Goal: Task Accomplishment & Management: Manage account settings

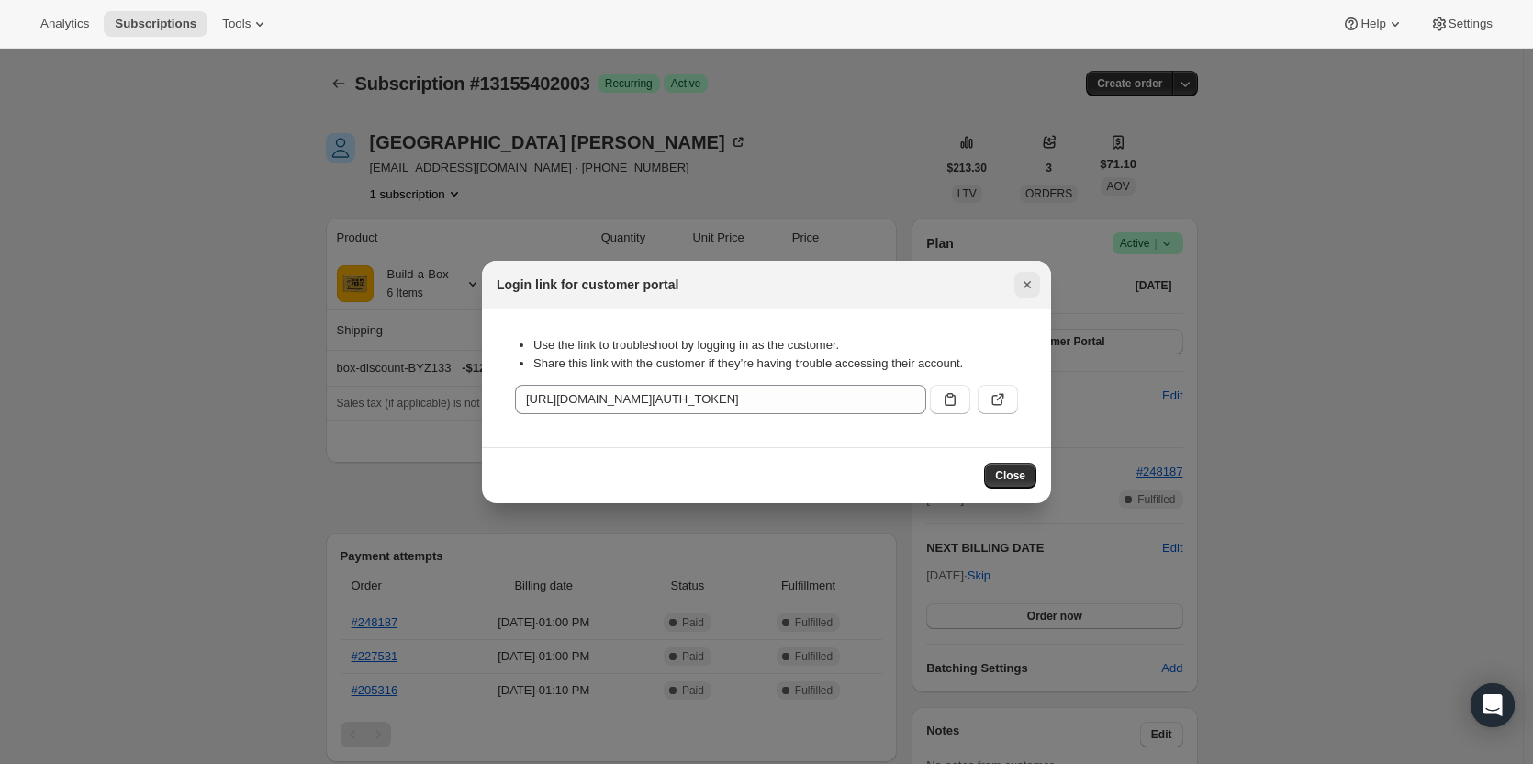
click at [1024, 284] on icon "Close" at bounding box center [1027, 284] width 18 height 18
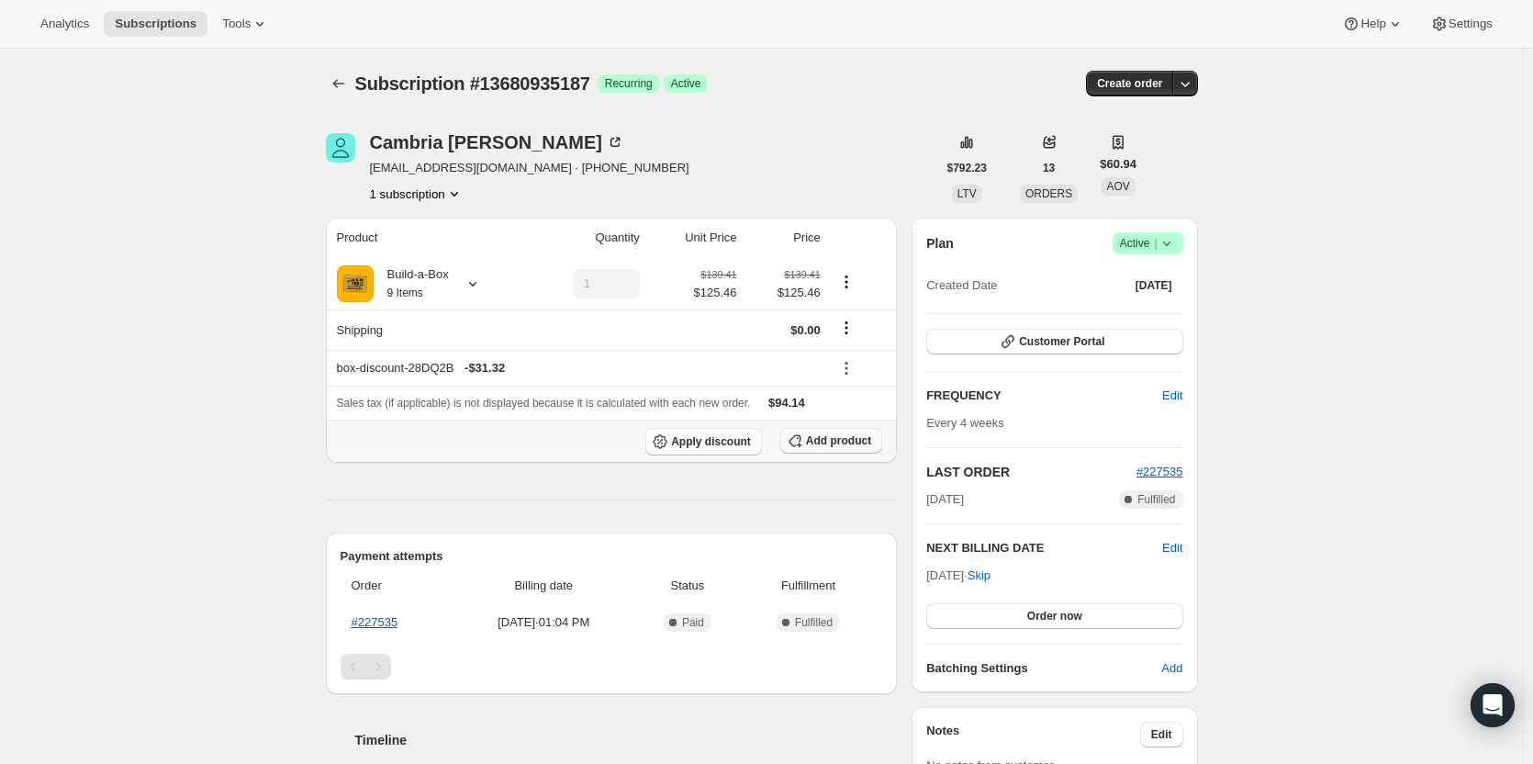
click at [858, 444] on span "Add product" at bounding box center [838, 440] width 65 height 15
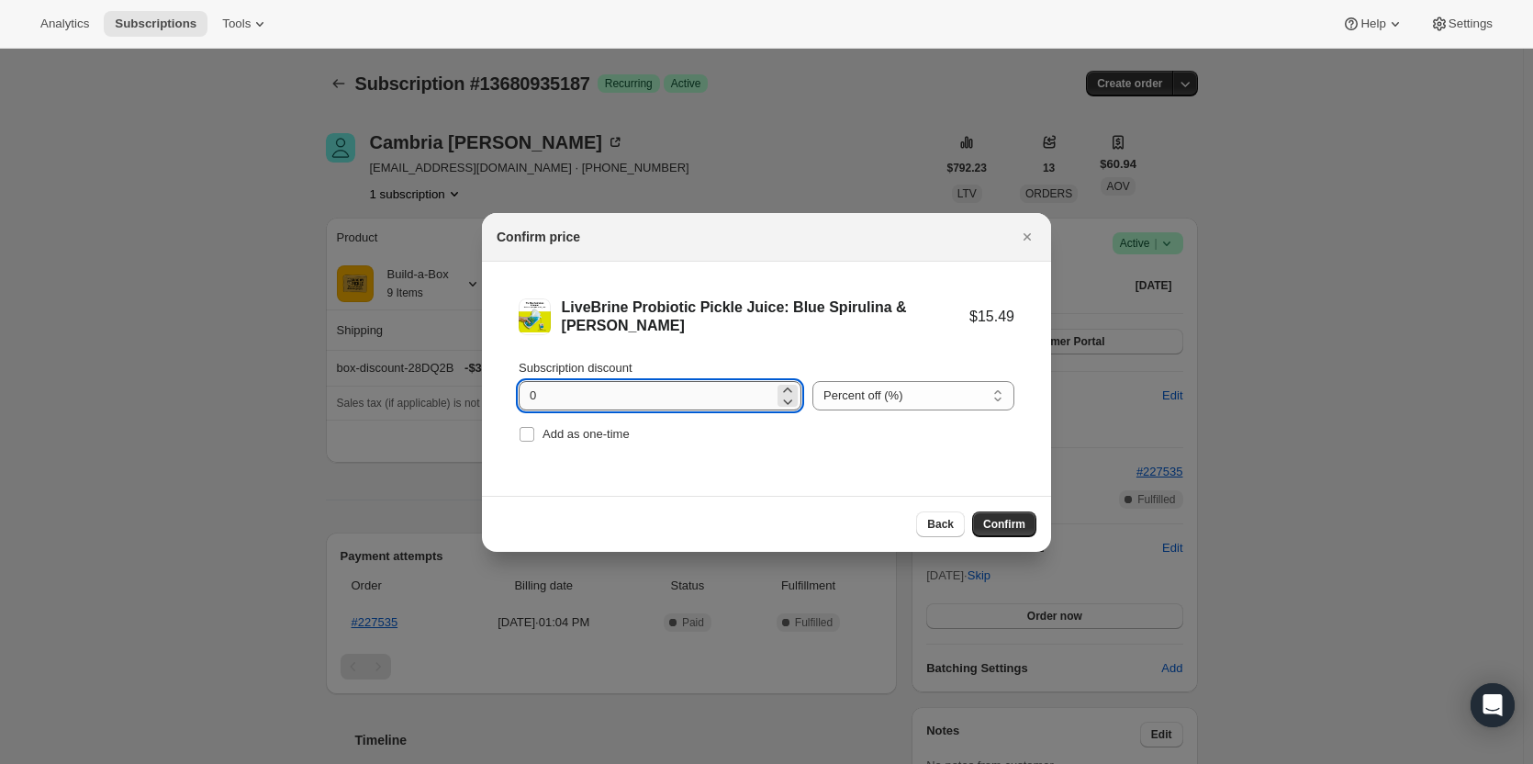
click at [587, 394] on input "0" at bounding box center [646, 395] width 255 height 29
type input "100"
click at [544, 431] on span "Add as one-time" at bounding box center [585, 434] width 87 height 14
click at [534, 431] on input "Add as one-time" at bounding box center [527, 434] width 15 height 15
checkbox input "true"
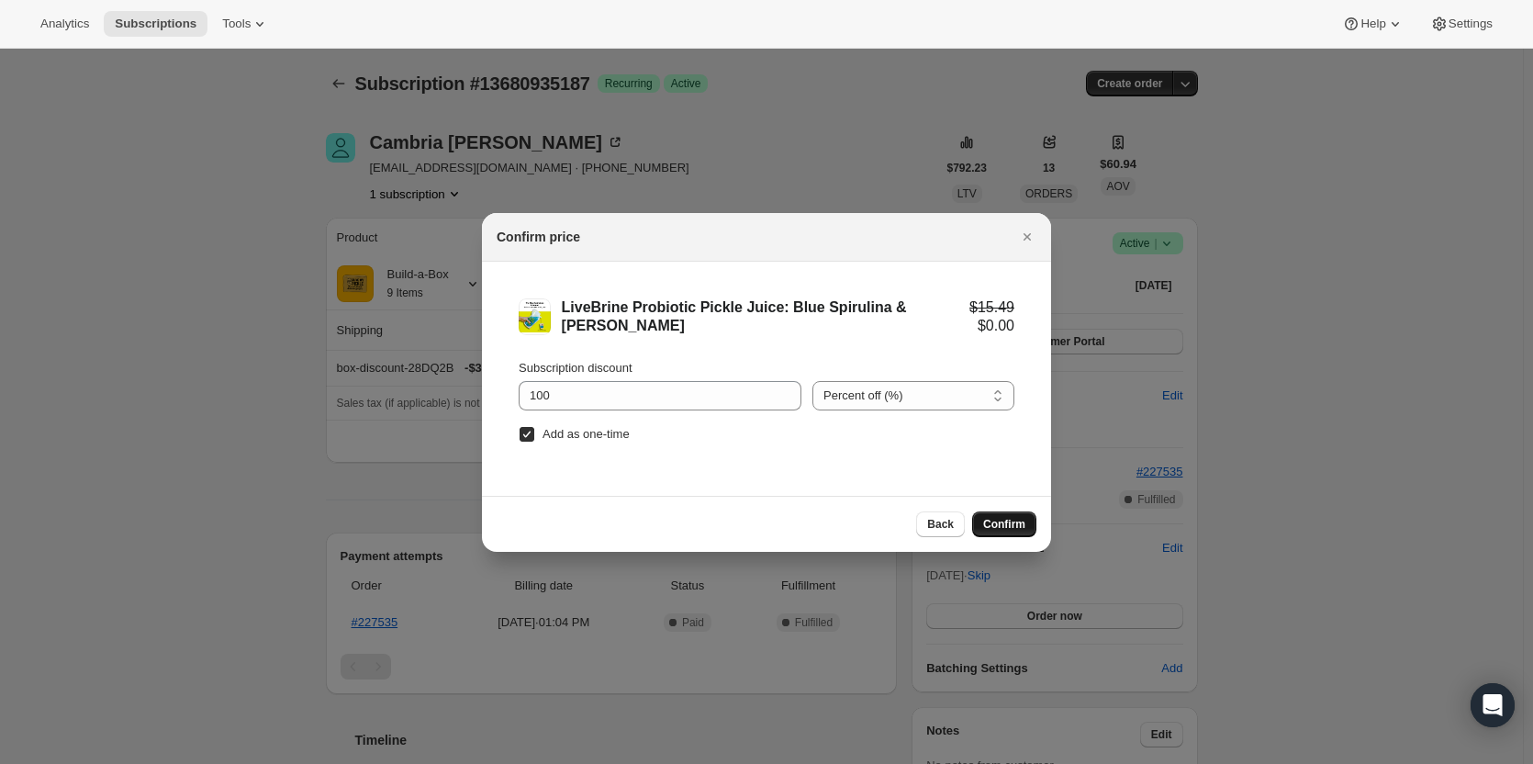
click at [1020, 534] on button "Confirm" at bounding box center [1004, 524] width 64 height 26
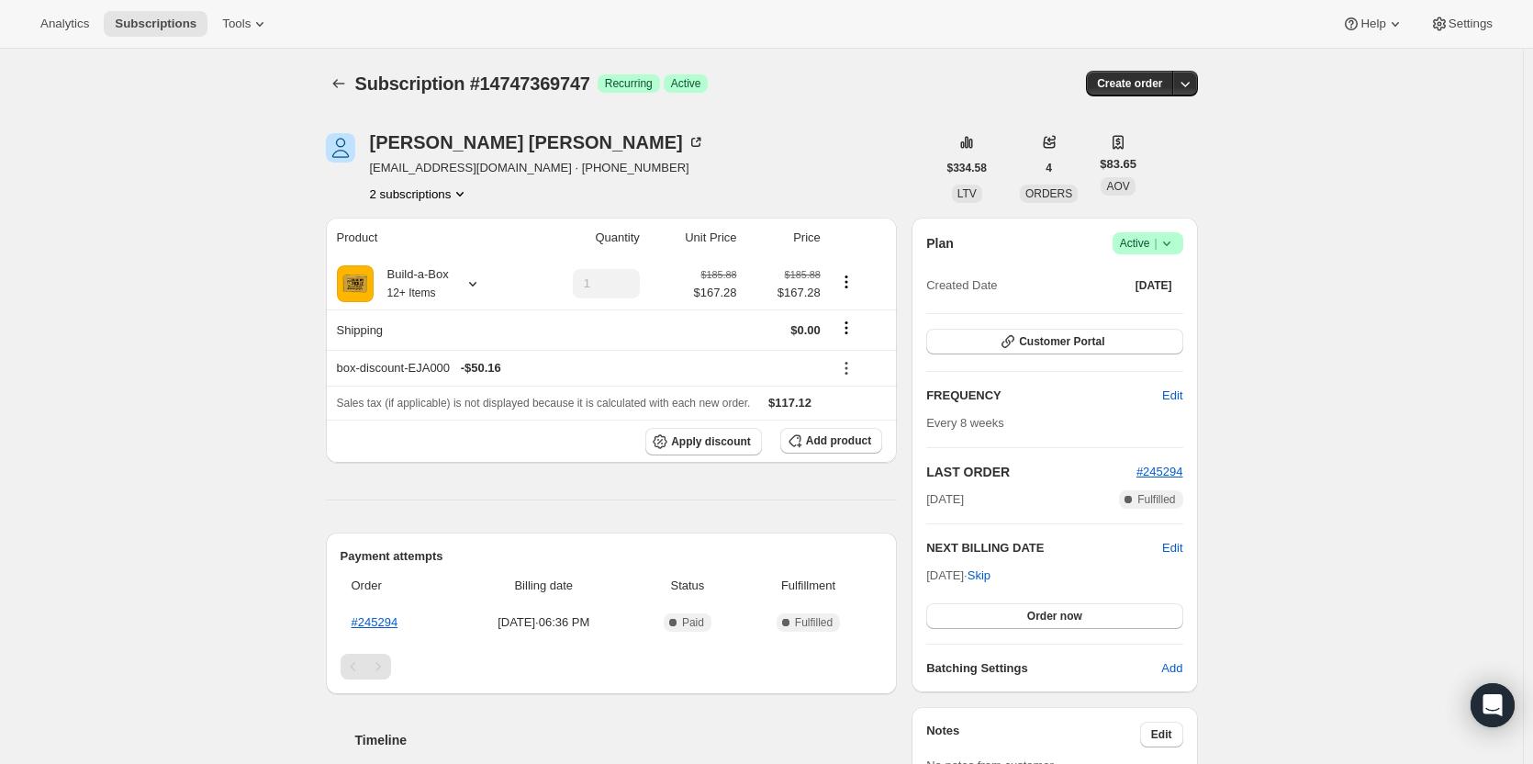
click at [391, 193] on button "2 subscriptions" at bounding box center [420, 194] width 100 height 18
click at [399, 226] on span "13093732627" at bounding box center [397, 228] width 73 height 14
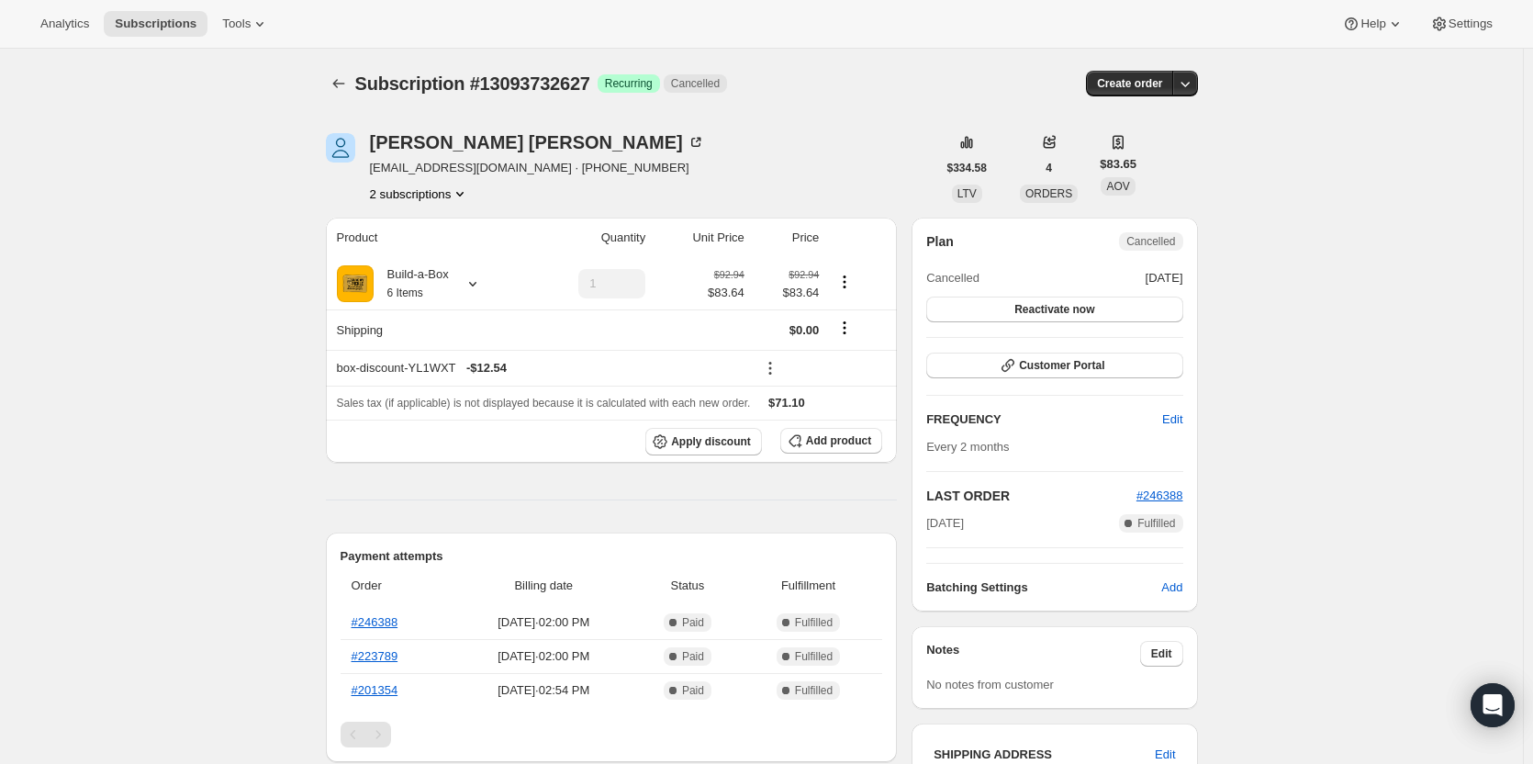
click at [426, 196] on button "2 subscriptions" at bounding box center [420, 194] width 100 height 18
click at [431, 248] on button "14747369747" at bounding box center [424, 258] width 139 height 29
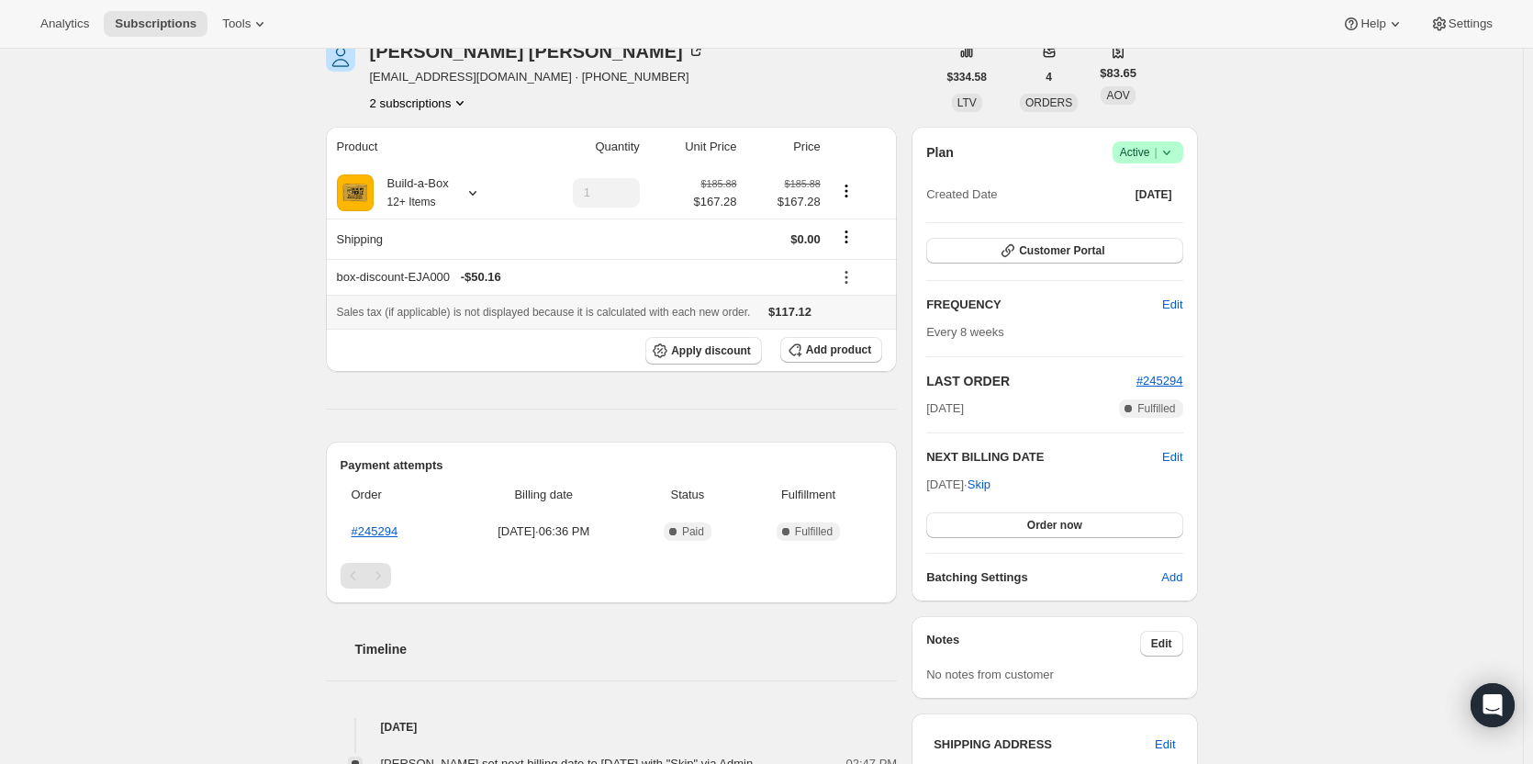
scroll to position [92, 0]
click at [479, 168] on th "Build-a-Box 12+ Items" at bounding box center [425, 191] width 199 height 51
click at [475, 201] on icon at bounding box center [473, 192] width 18 height 18
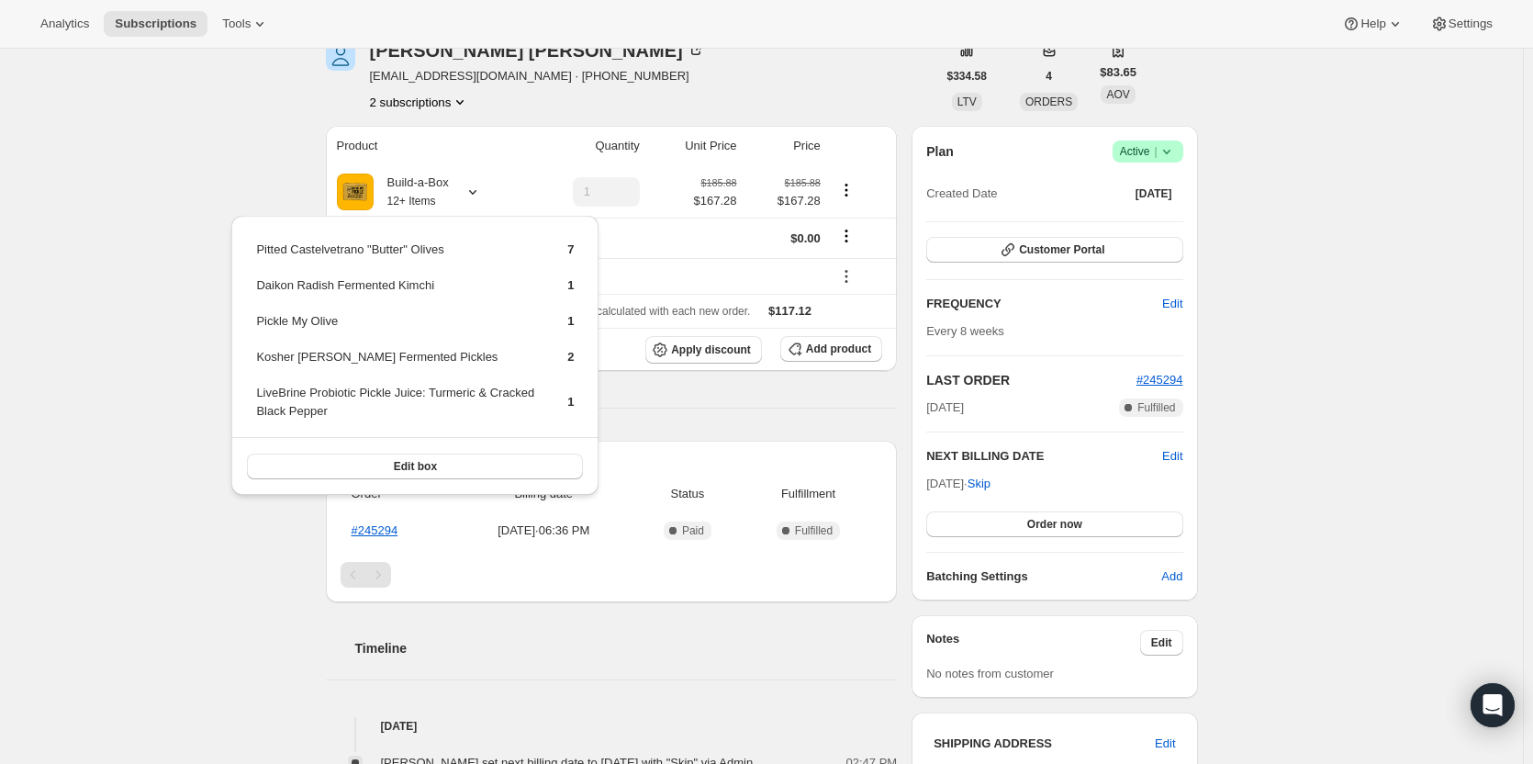
click at [117, 155] on div "Subscription #14747369747. This page is ready Subscription #14747369747 Success…" at bounding box center [761, 644] width 1523 height 1375
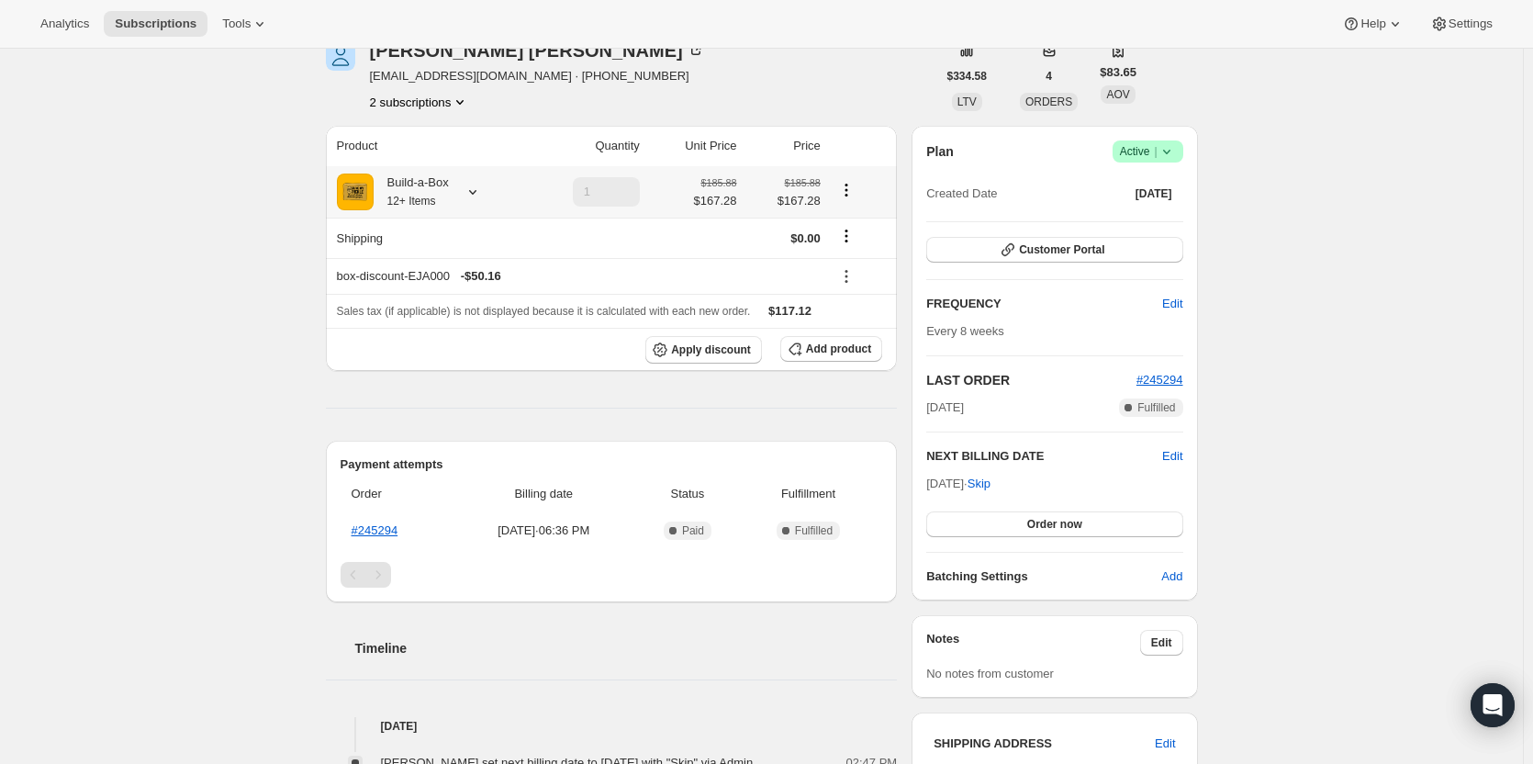
click at [460, 187] on div at bounding box center [469, 192] width 26 height 18
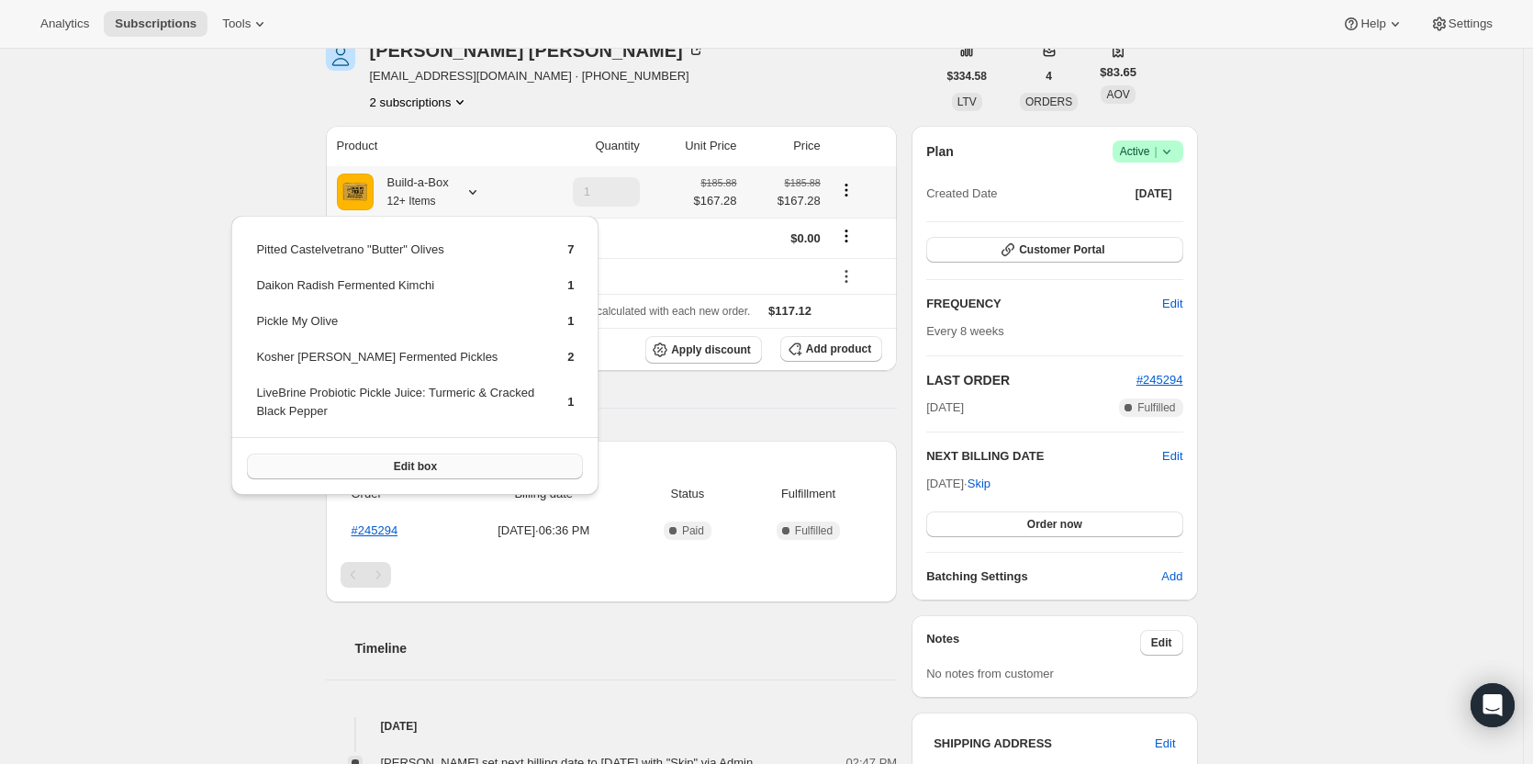
click at [444, 465] on button "Edit box" at bounding box center [415, 466] width 336 height 26
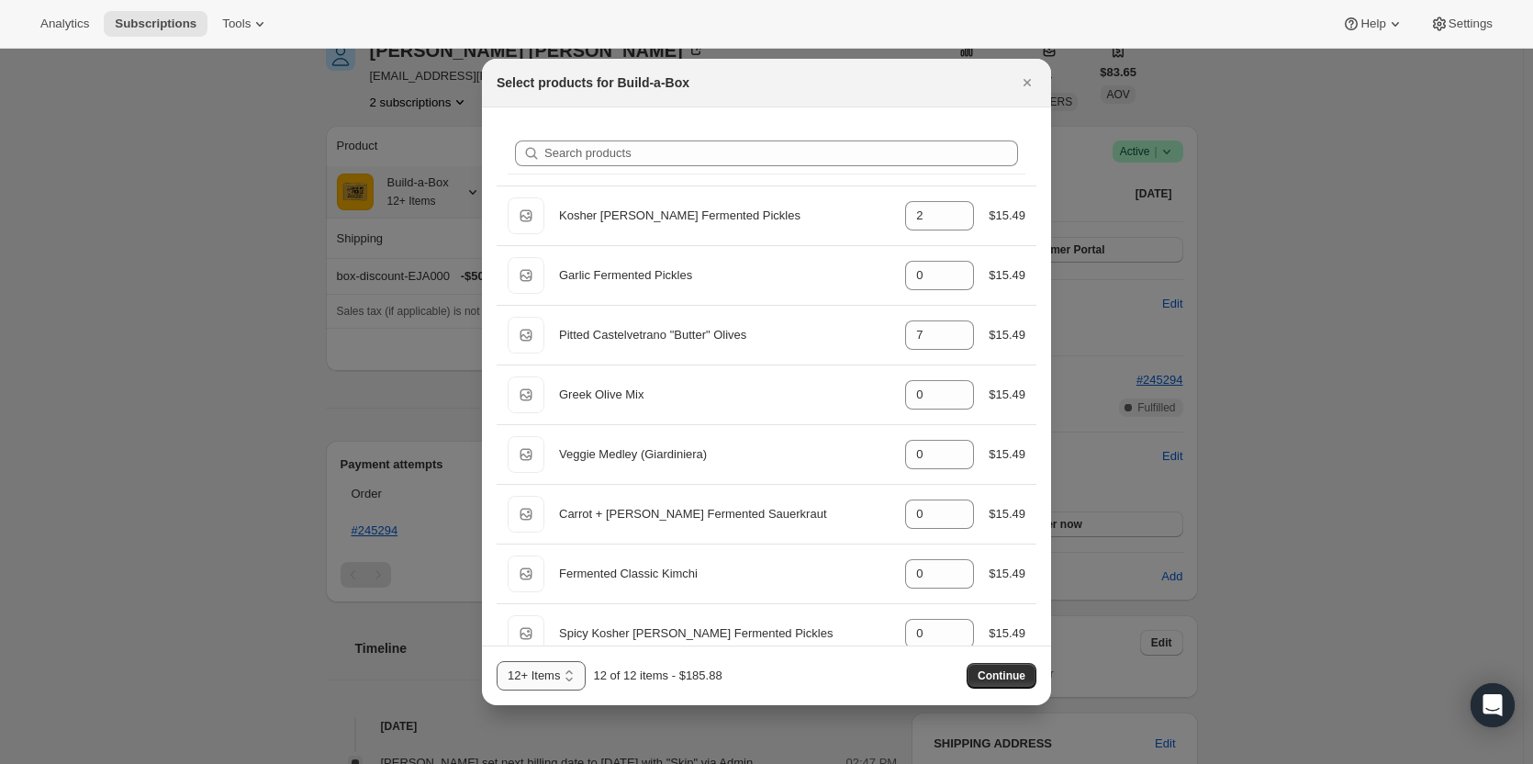
click at [570, 677] on select "3 Items 6 Items 9 Items 12+ Items 13 14 15 16 17 18 19 20 21 22 23 24 25 26 27 …" at bounding box center [541, 675] width 89 height 29
select select "gid://shopify/ProductVariant/49986052587795"
click at [497, 661] on select "3 Items 6 Items 9 Items 12+ Items 13 14 15 16 17 18 19 20 21 22 23 24 25 26 27 …" at bounding box center [541, 675] width 89 height 29
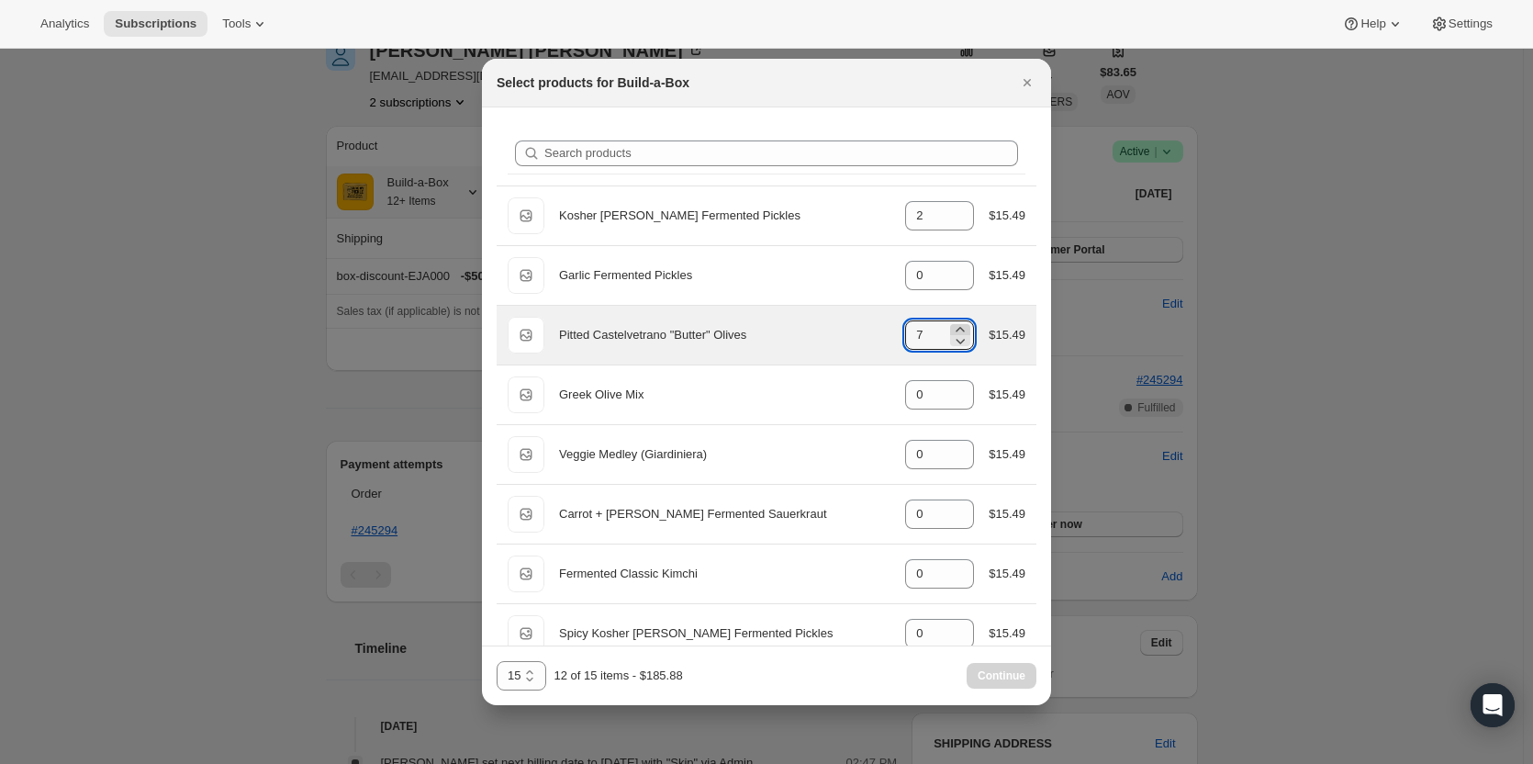
click at [959, 329] on icon ":rjj:" at bounding box center [960, 329] width 18 height 18
type input "9"
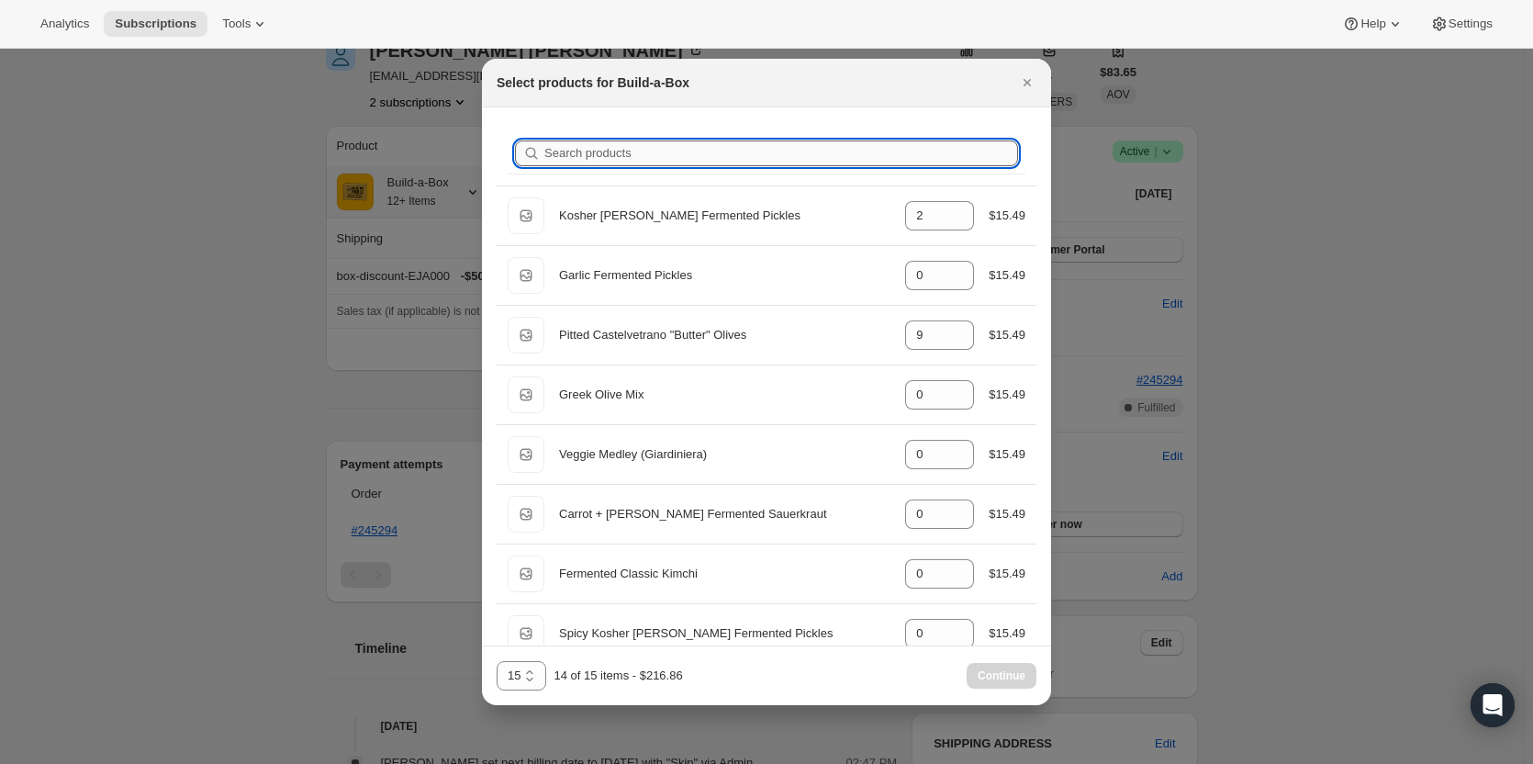
click at [688, 153] on input "Search products" at bounding box center [781, 153] width 474 height 26
type input "r"
type input "1"
type input "0"
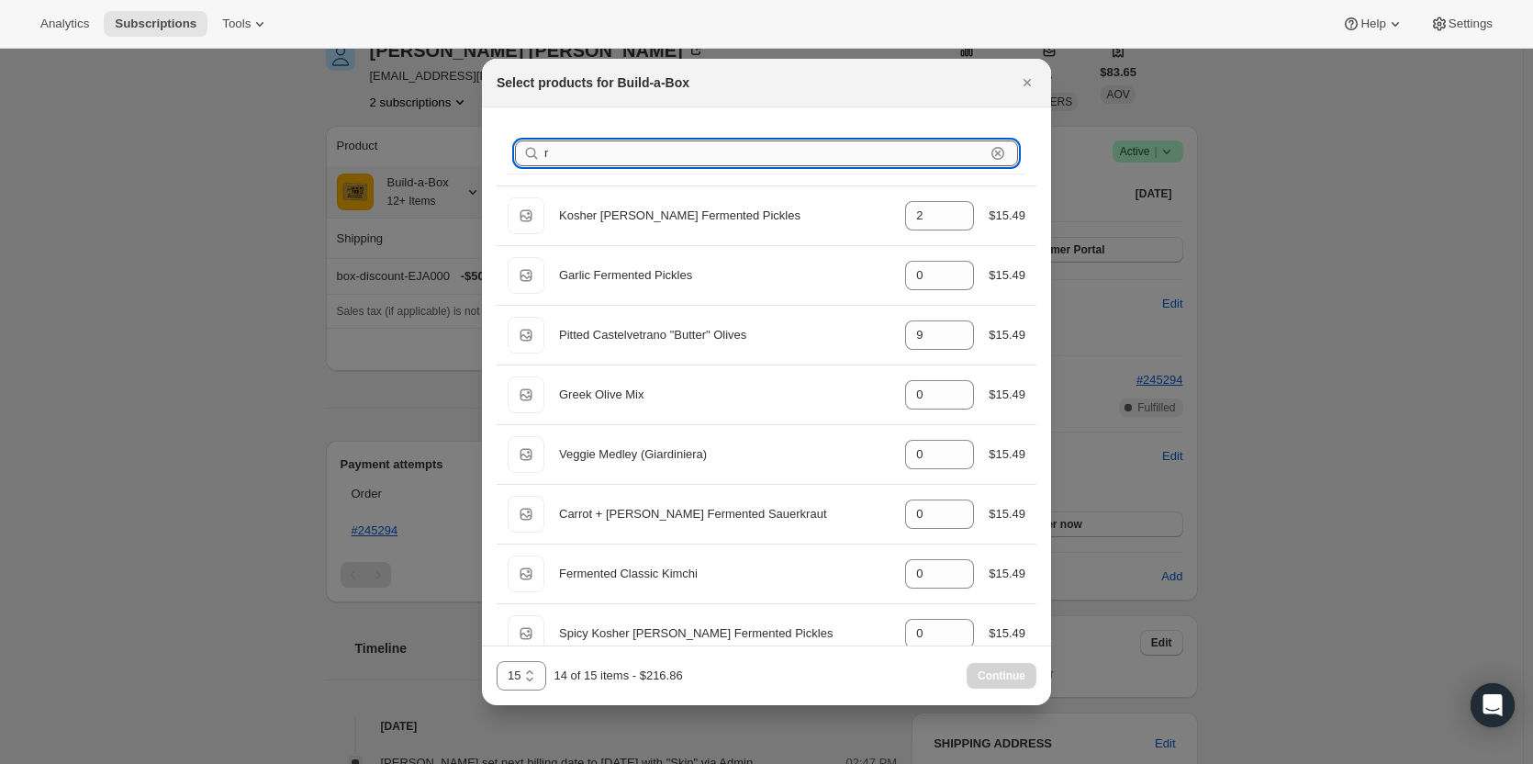
type input "re"
type input "0"
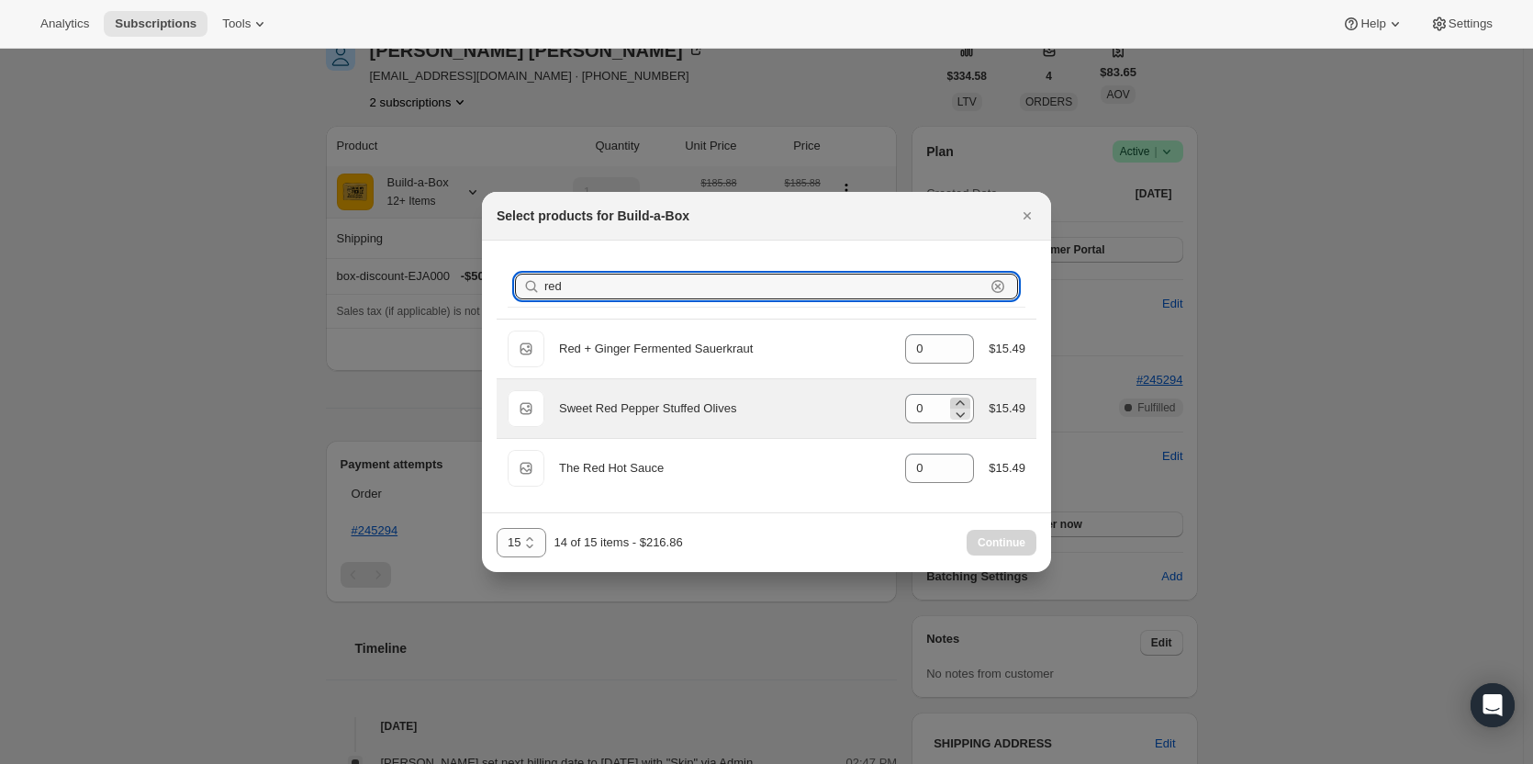
type input "red"
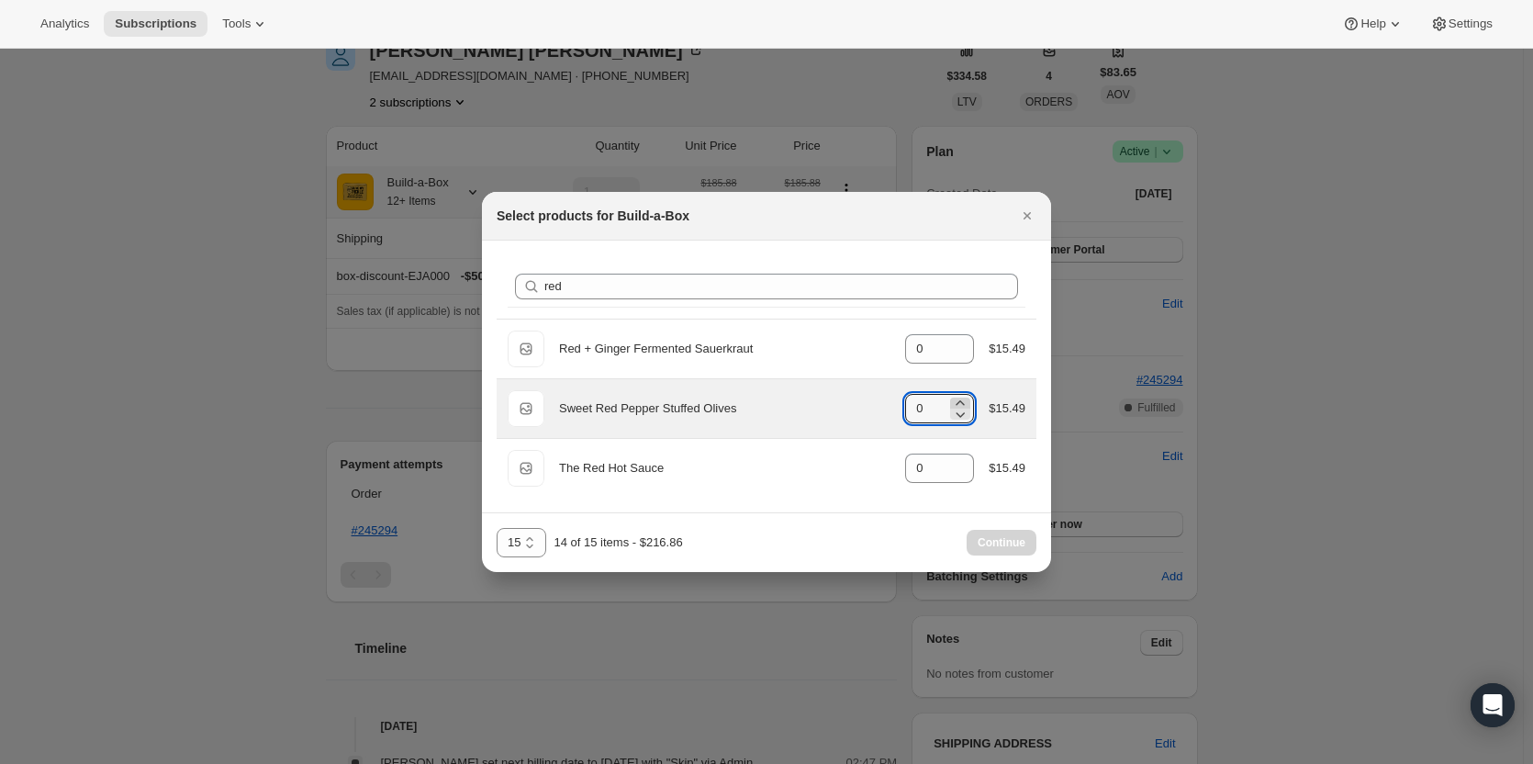
click at [966, 396] on icon ":rjj:" at bounding box center [960, 403] width 18 height 18
type input "1"
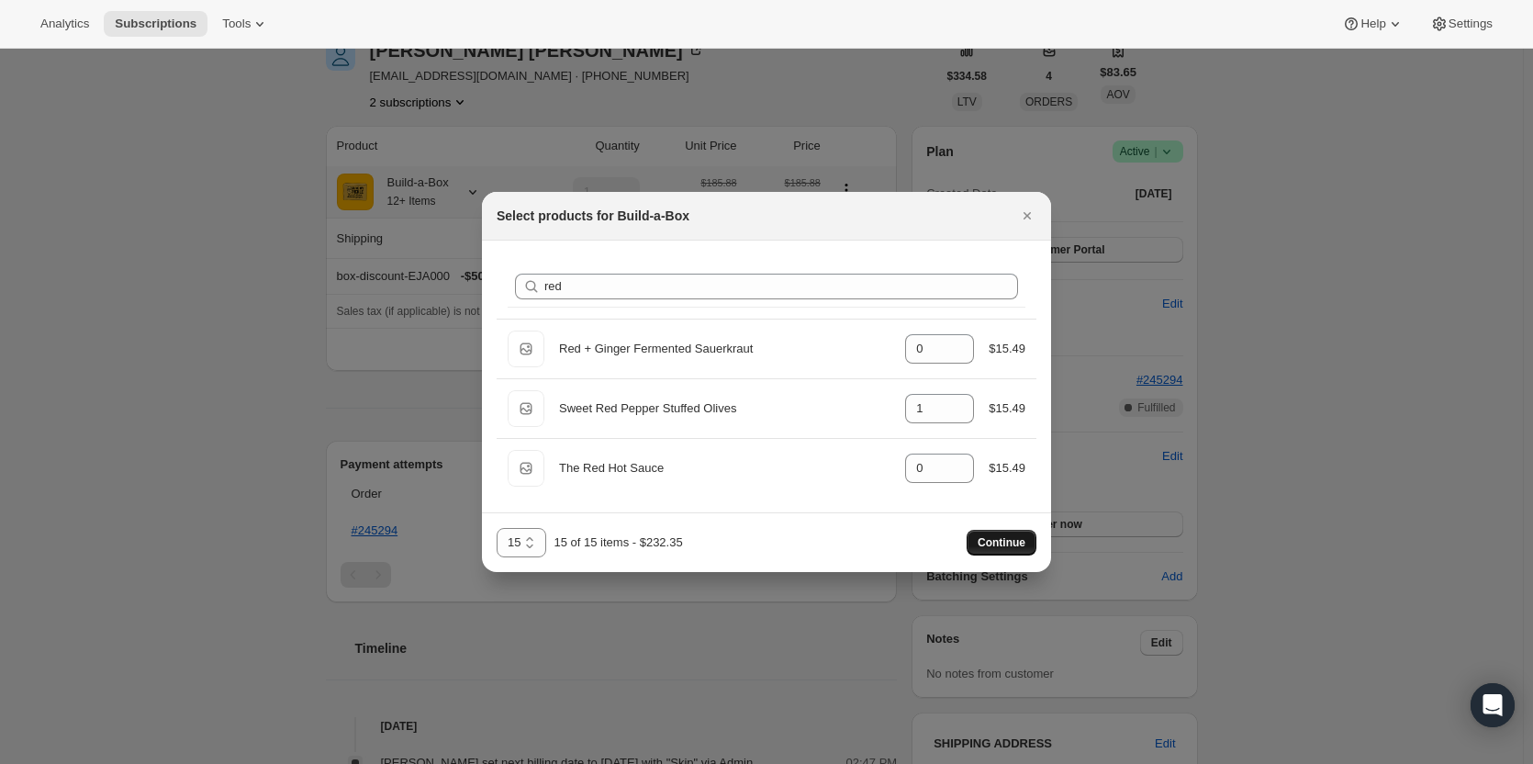
click at [1021, 545] on span "Continue" at bounding box center [1002, 542] width 48 height 15
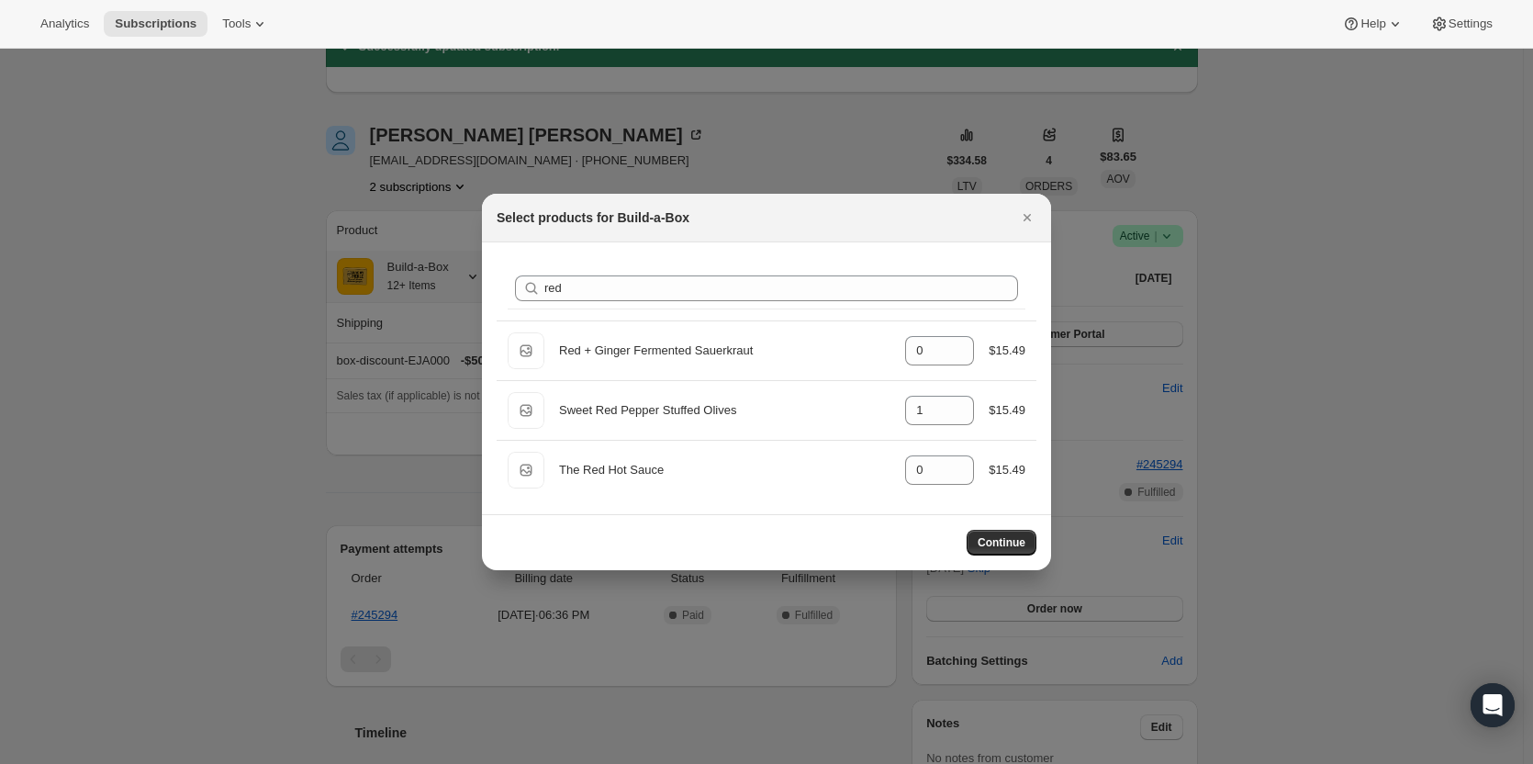
scroll to position [66, 0]
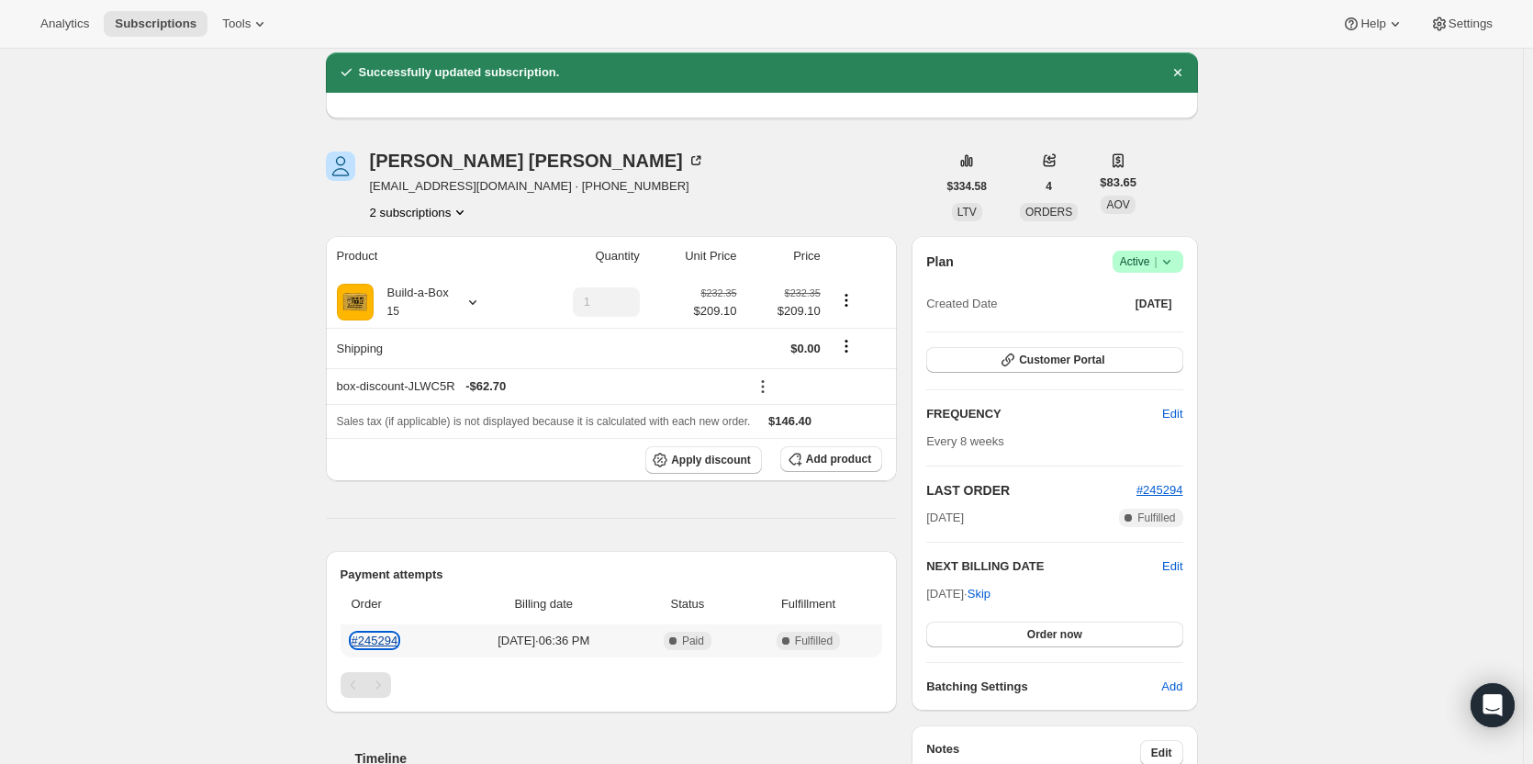
click at [363, 635] on link "#245294" at bounding box center [375, 640] width 47 height 14
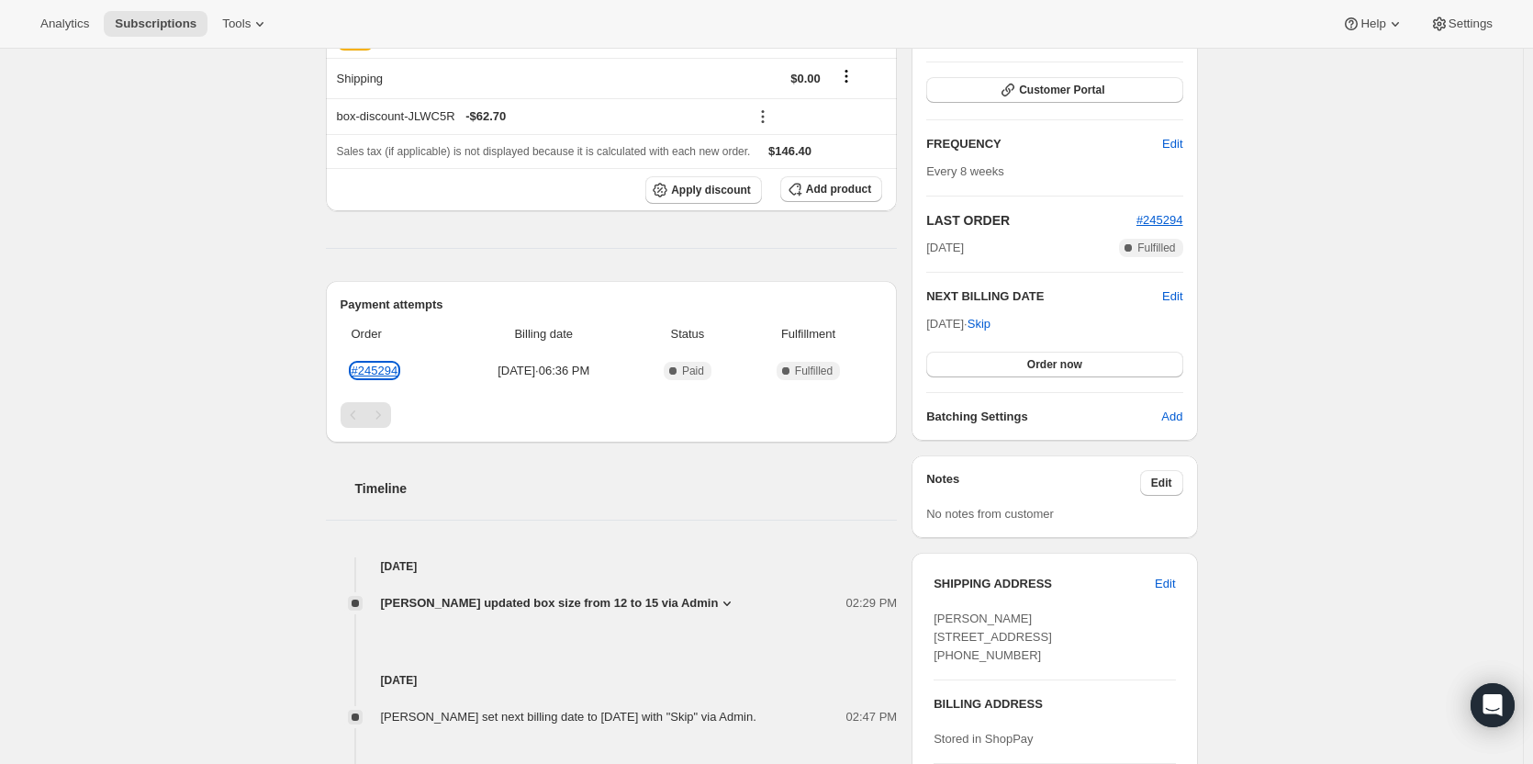
scroll to position [250, 0]
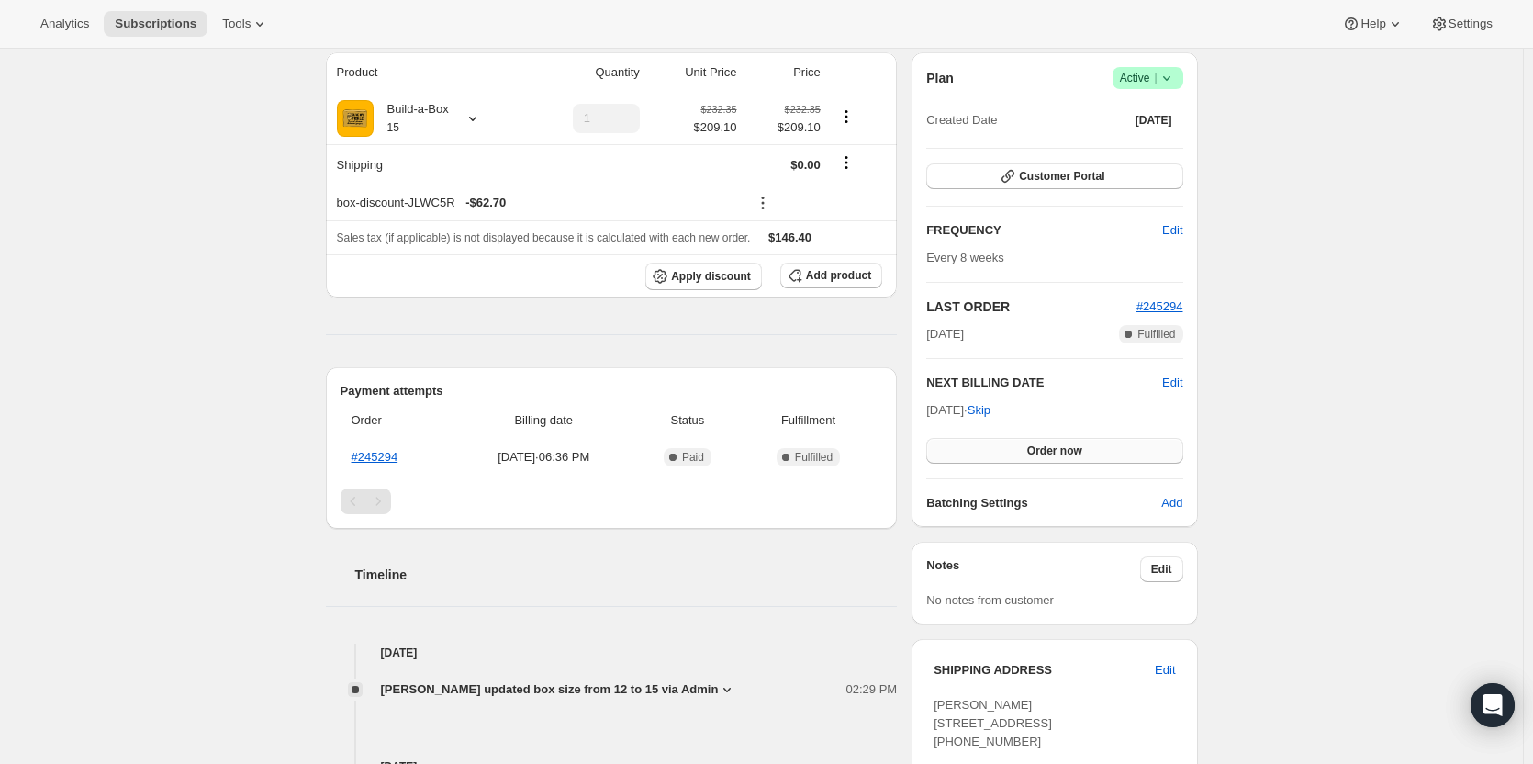
click at [1040, 455] on span "Order now" at bounding box center [1054, 450] width 55 height 15
click at [1040, 454] on span "Click to confirm" at bounding box center [1054, 450] width 84 height 15
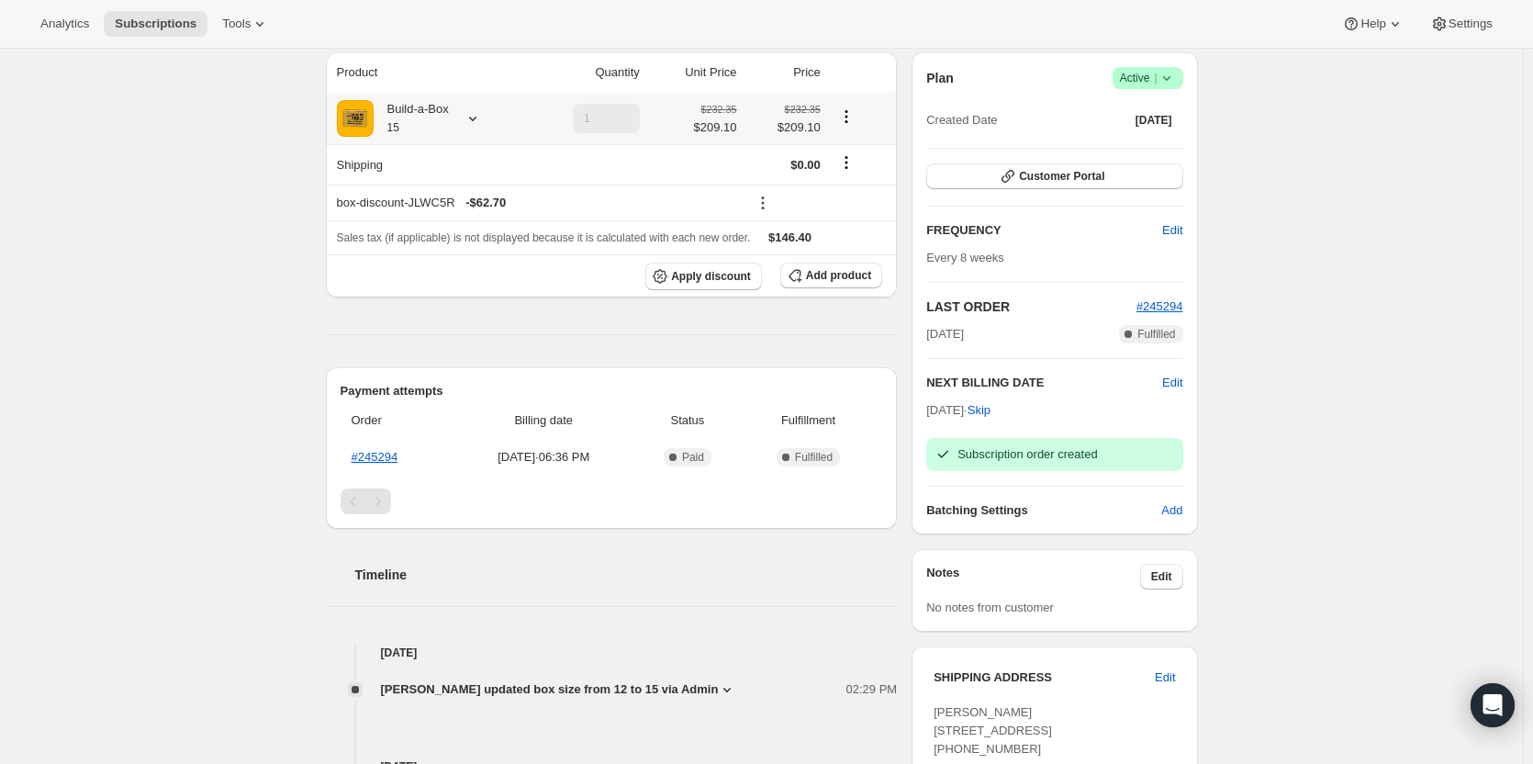
click at [476, 121] on icon at bounding box center [472, 119] width 7 height 5
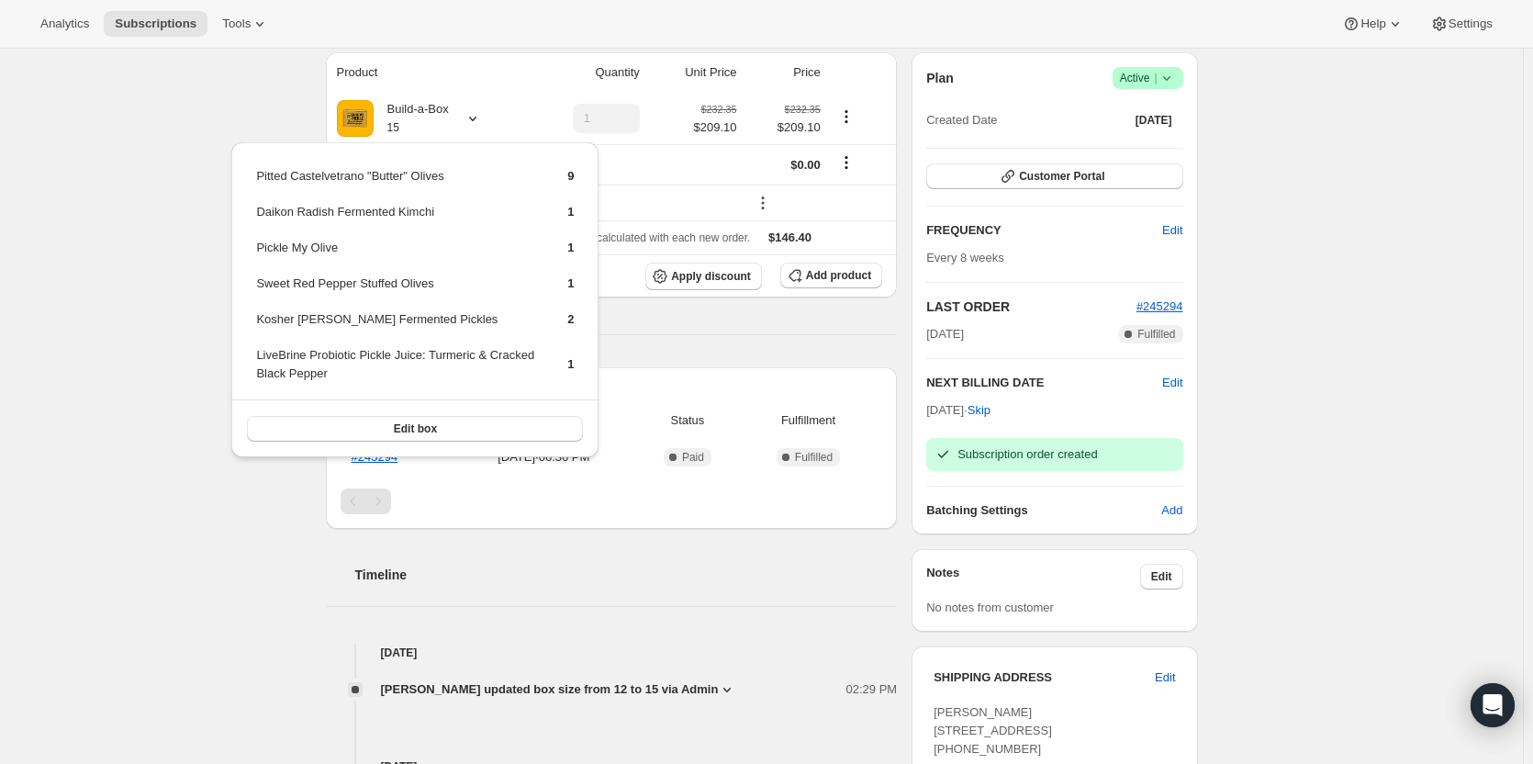
click at [212, 351] on div "Subscription #14747369747. This page is ready Subscription #14747369747 Success…" at bounding box center [761, 532] width 1523 height 1467
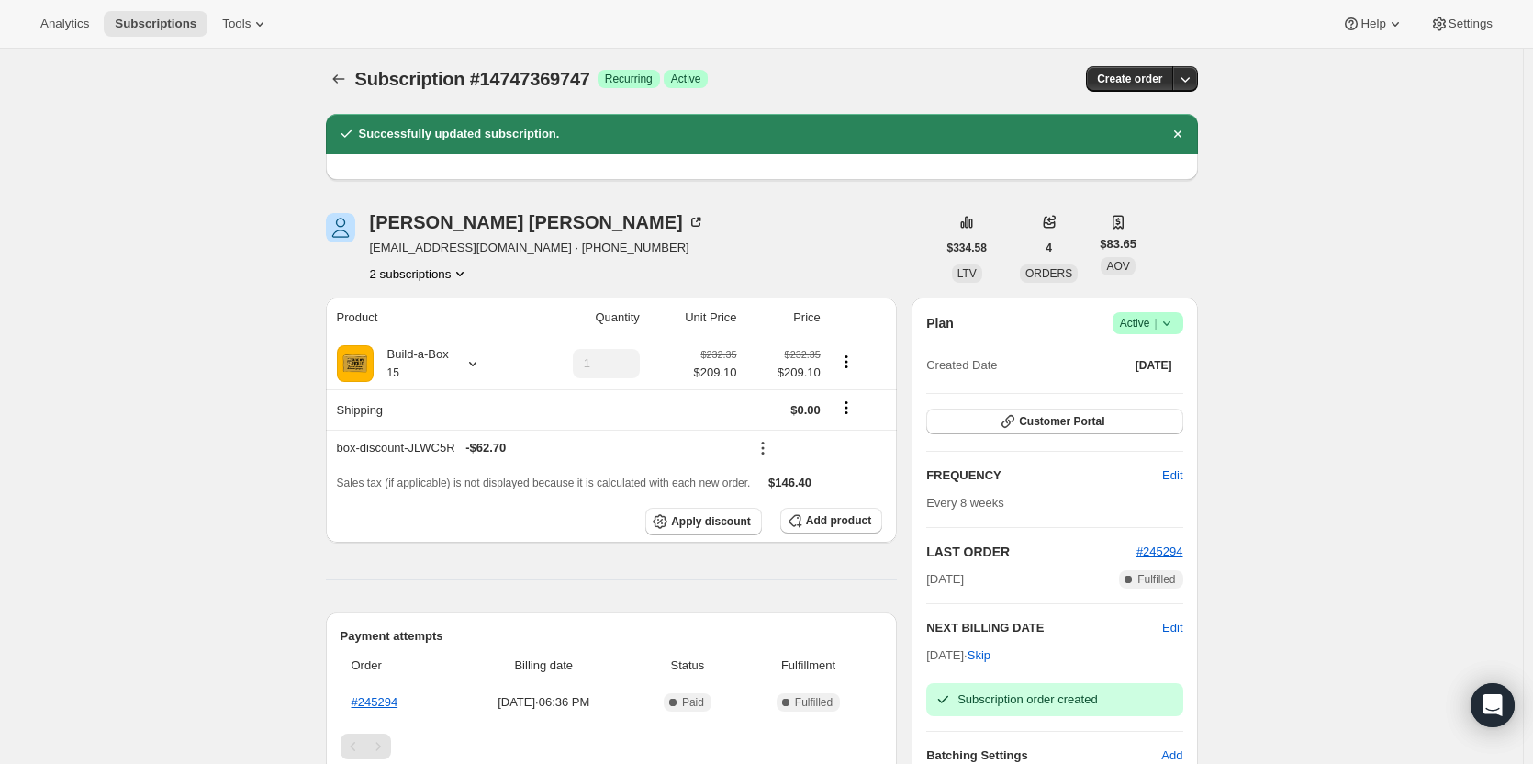
scroll to position [0, 0]
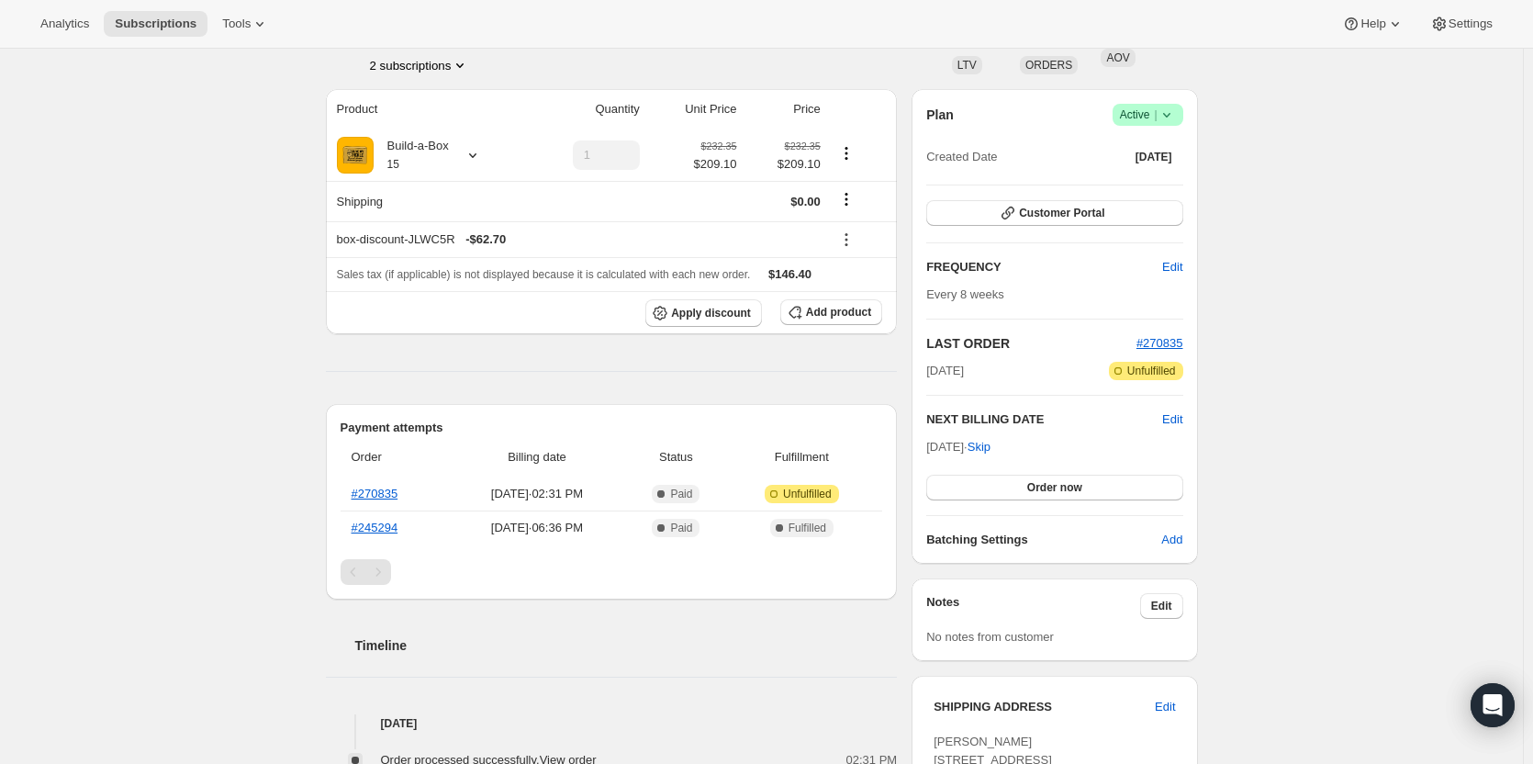
scroll to position [92, 0]
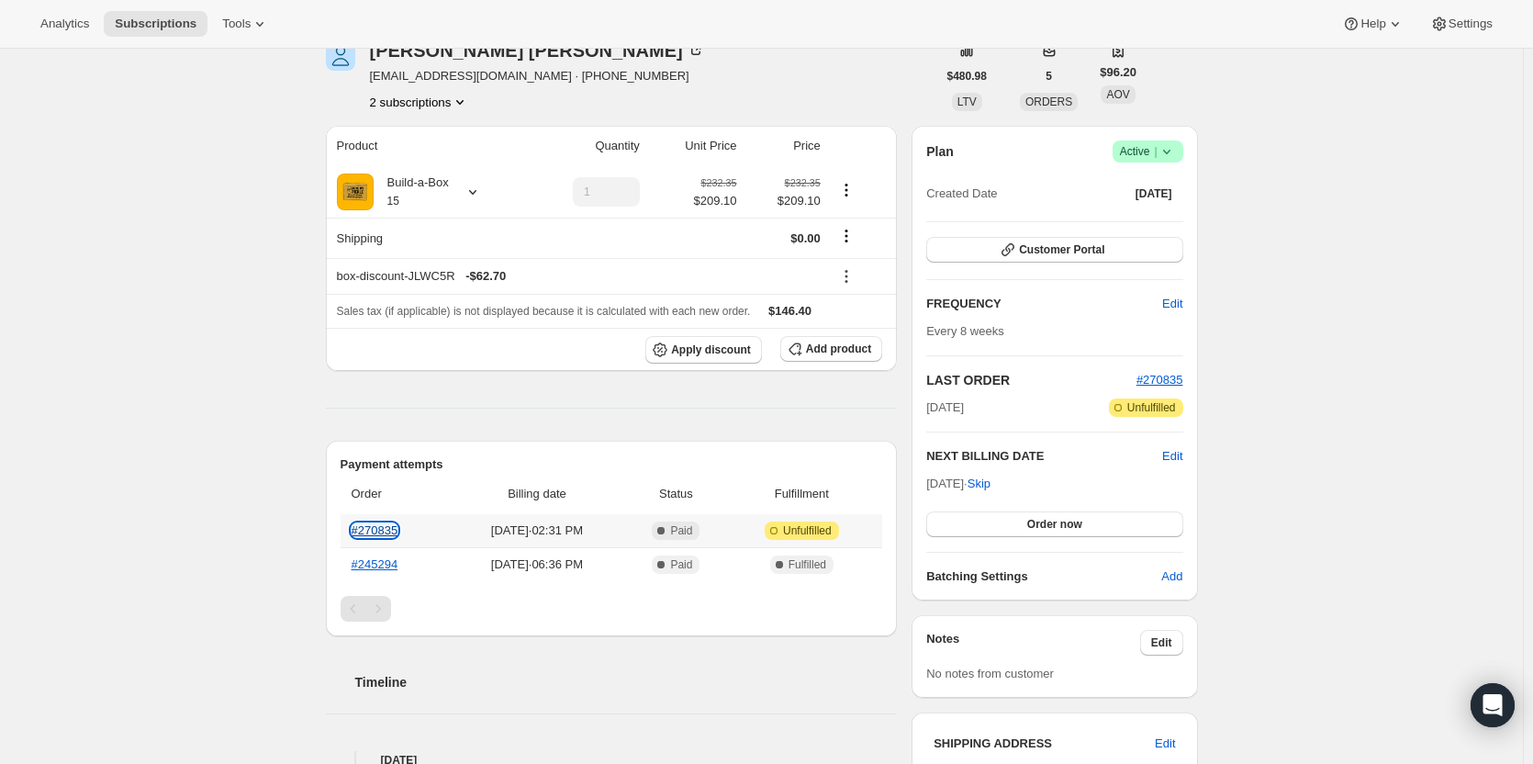
click at [383, 531] on link "#270835" at bounding box center [375, 530] width 47 height 14
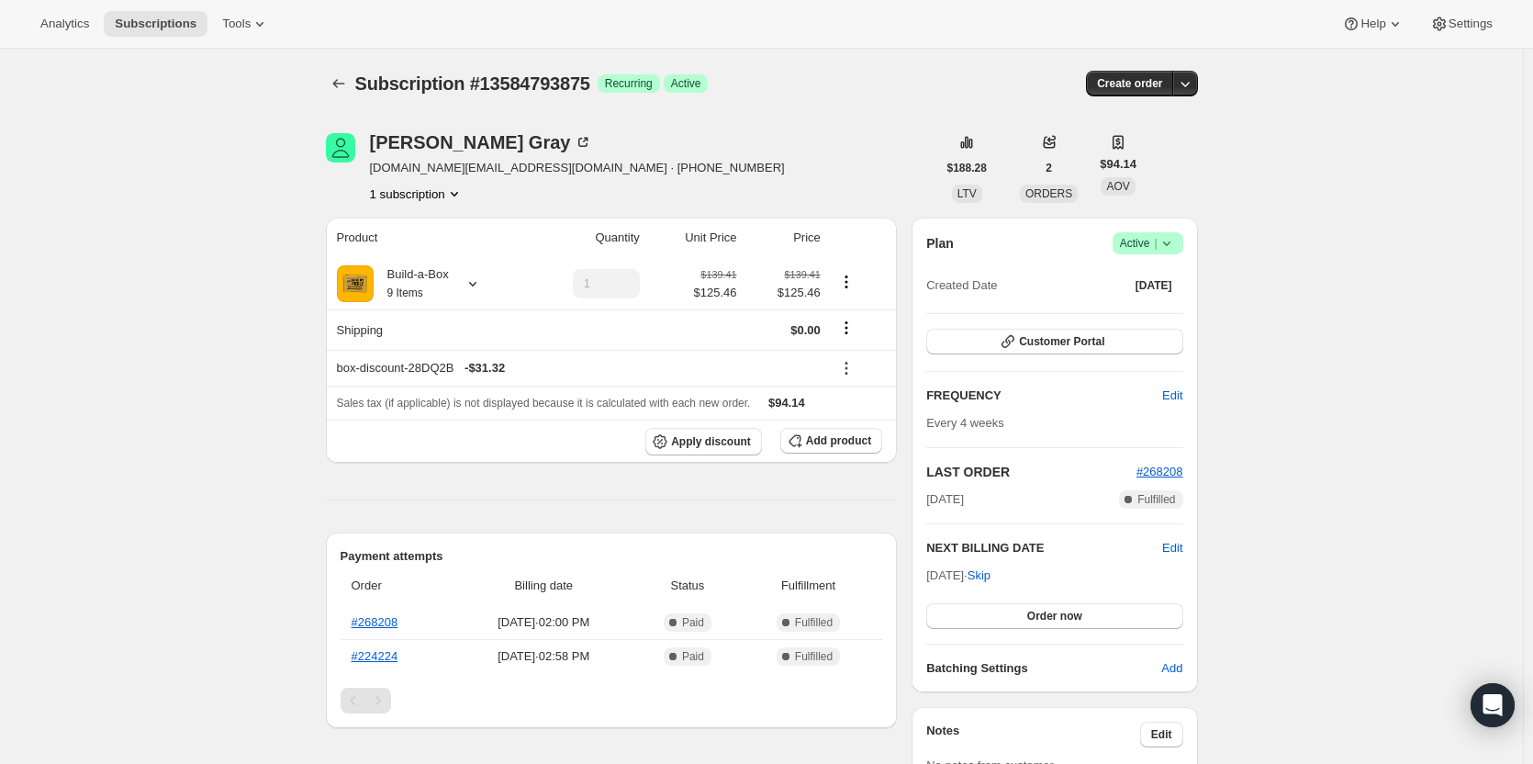
click at [1170, 250] on icon at bounding box center [1166, 243] width 18 height 18
click at [1162, 298] on button "Cancel subscription" at bounding box center [1153, 310] width 115 height 29
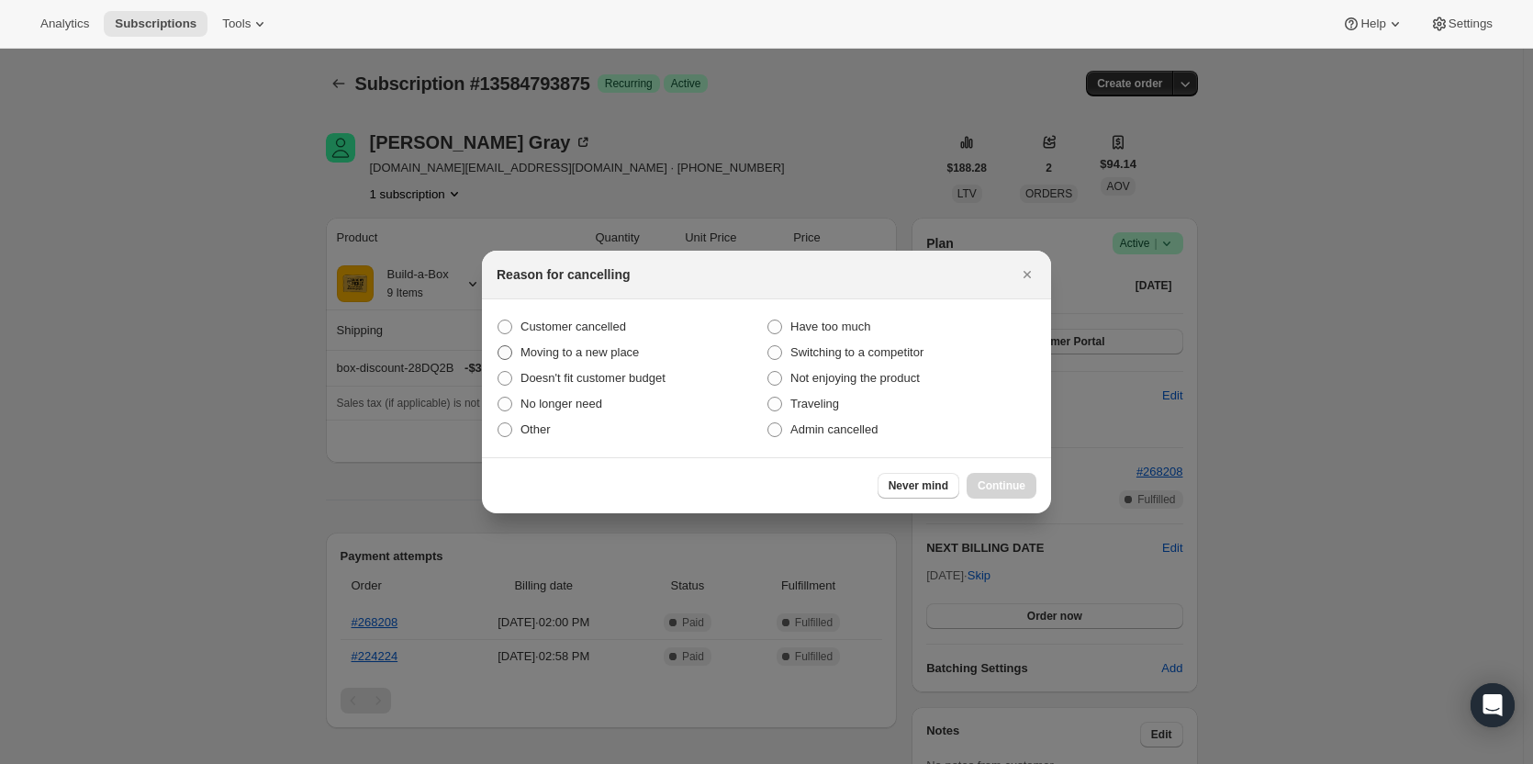
drag, startPoint x: 611, startPoint y: 327, endPoint x: 696, endPoint y: 348, distance: 87.0
click at [612, 328] on span "Customer cancelled" at bounding box center [573, 326] width 106 height 14
click at [498, 320] on input "Customer cancelled" at bounding box center [498, 319] width 1 height 1
radio input "true"
drag, startPoint x: 528, startPoint y: 375, endPoint x: 578, endPoint y: 388, distance: 52.1
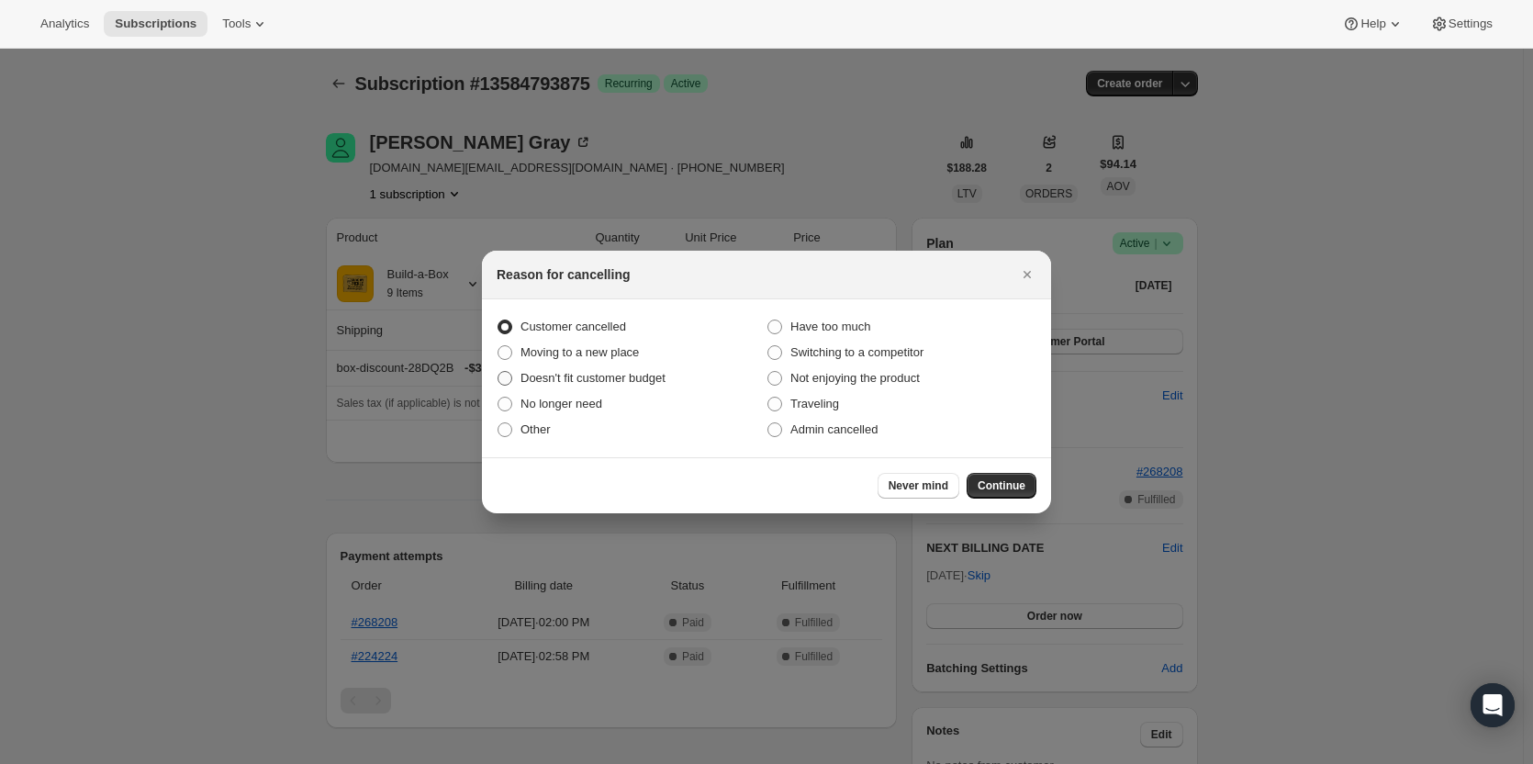
click at [529, 375] on span "Doesn't fit customer budget" at bounding box center [592, 378] width 145 height 14
click at [498, 372] on input "Doesn't fit customer budget" at bounding box center [498, 371] width 1 height 1
radio input "true"
radio input "false"
click at [1012, 483] on span "Continue" at bounding box center [1002, 485] width 48 height 15
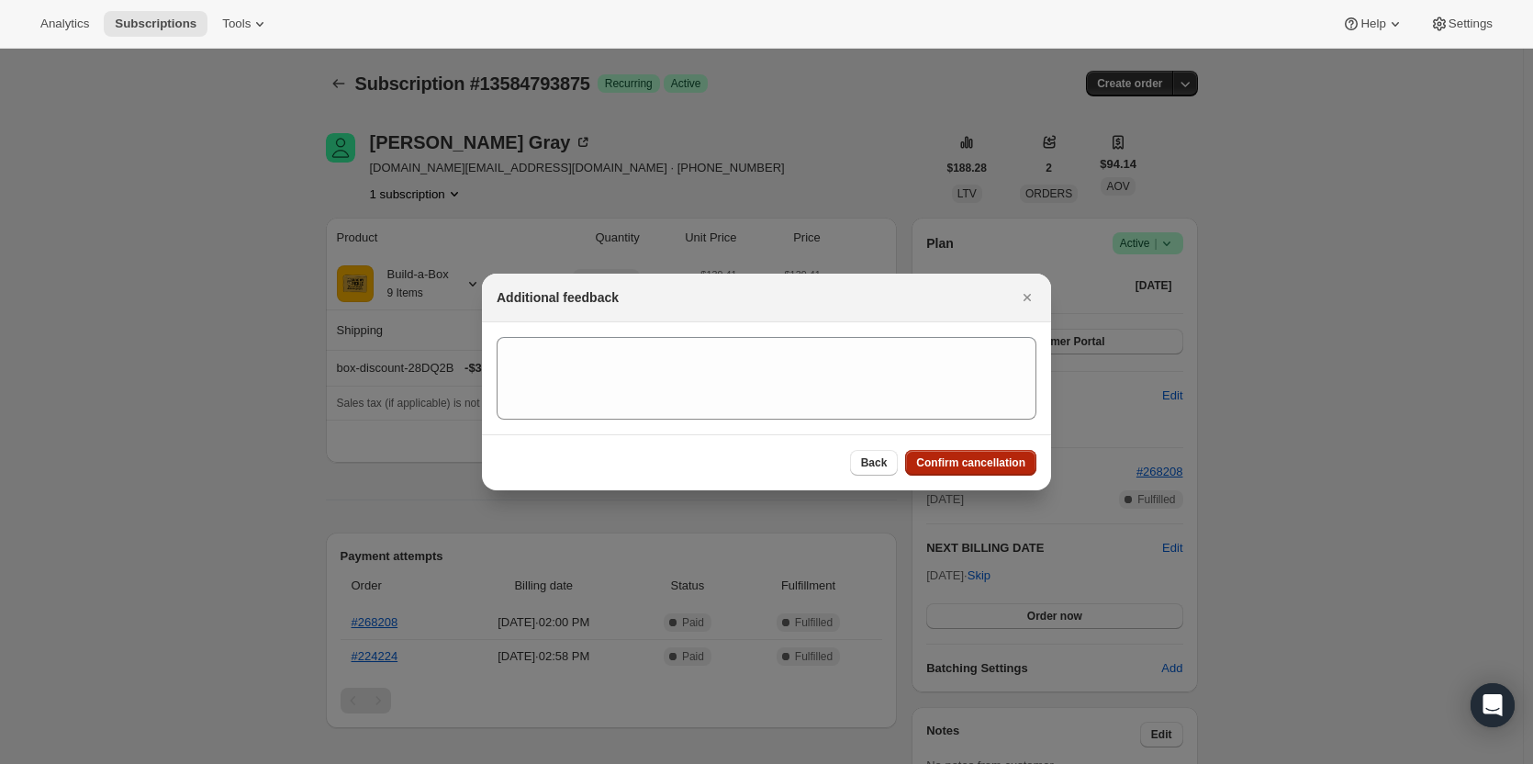
click at [995, 464] on span "Confirm cancellation" at bounding box center [970, 462] width 109 height 15
